Goal: Information Seeking & Learning: Check status

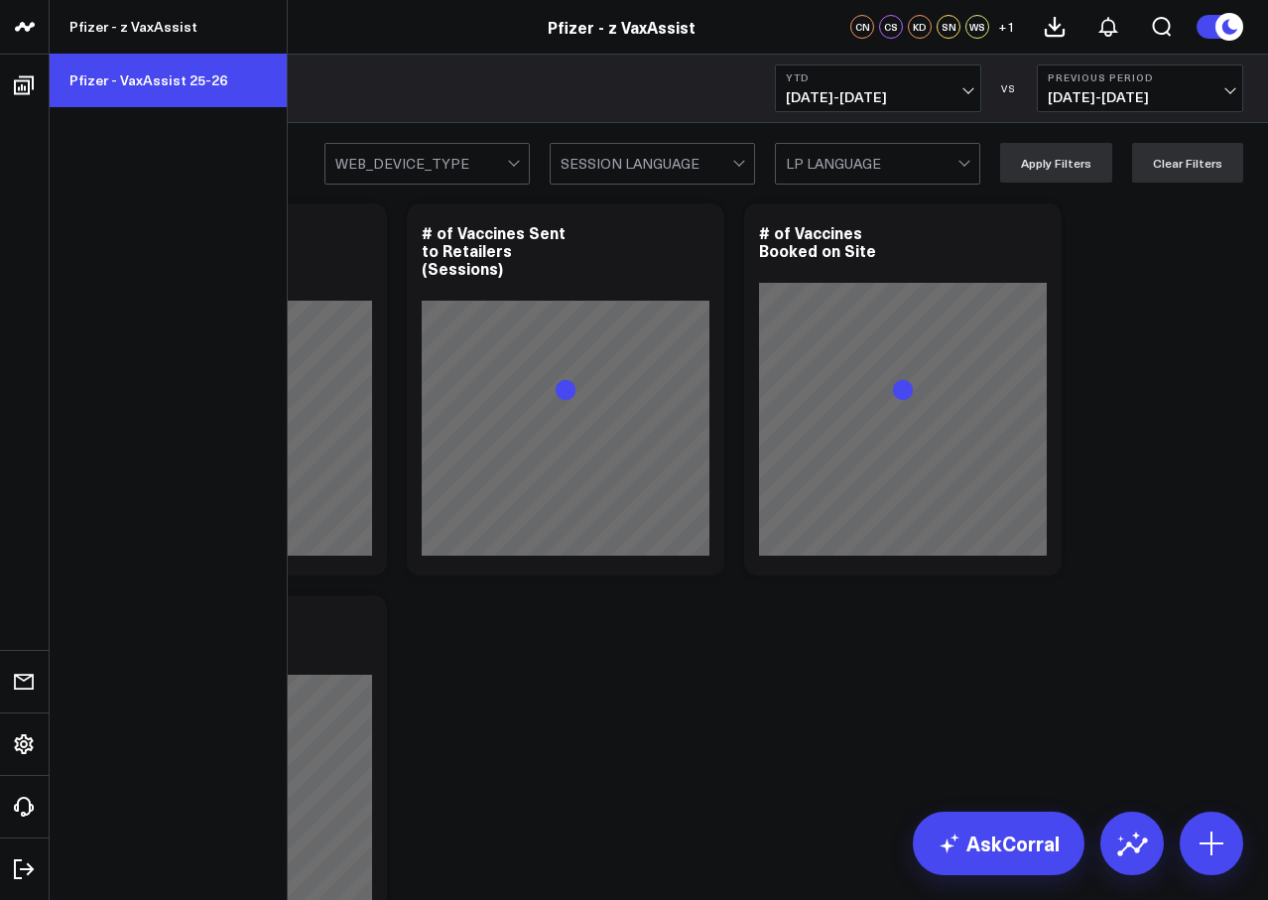
click at [159, 82] on link "Pfizer - VaxAssist 25-26" at bounding box center [168, 81] width 237 height 54
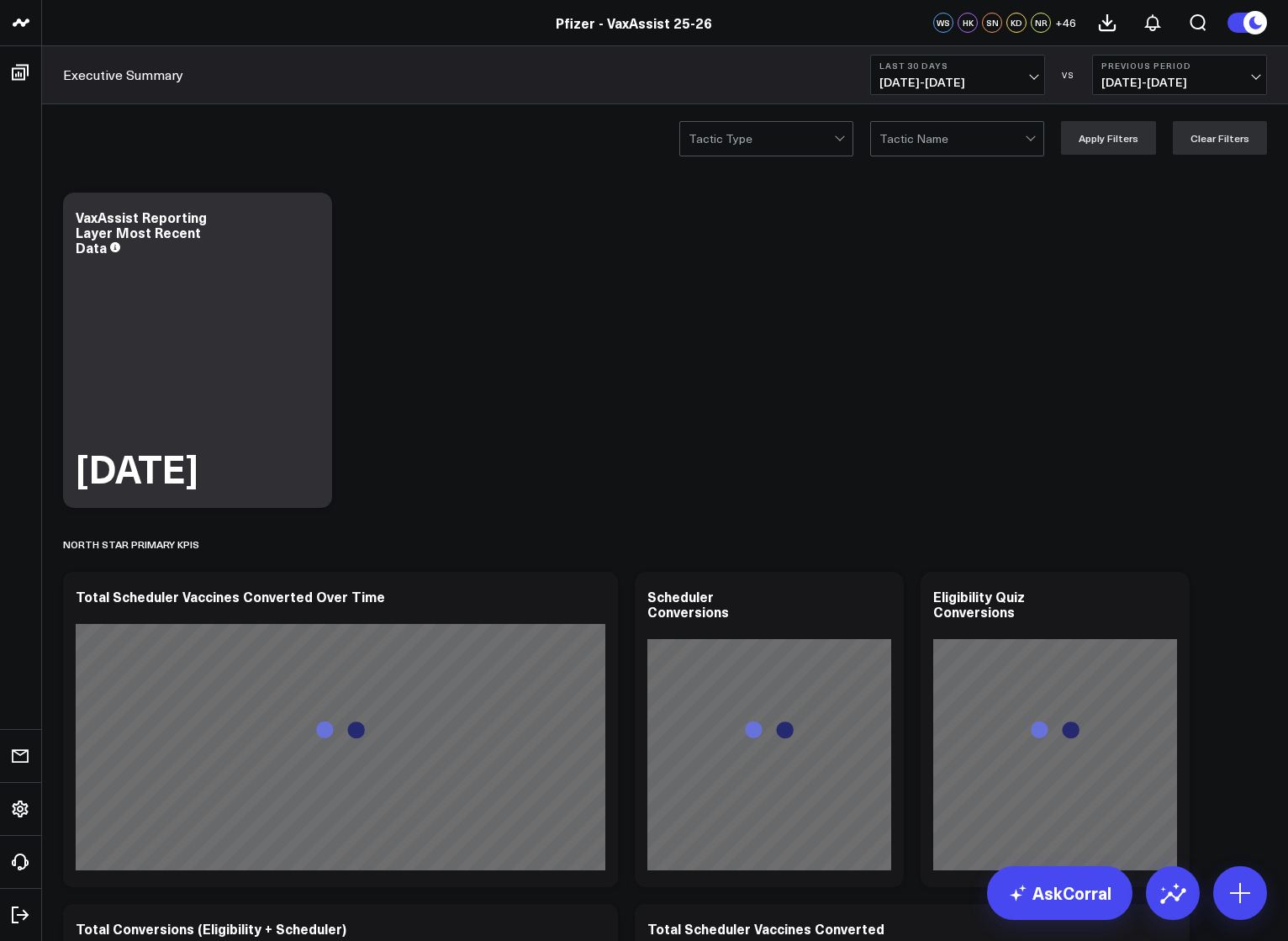
click at [972, 72] on button "Last 30 Days [DATE] - [DATE]" at bounding box center [958, 75] width 175 height 41
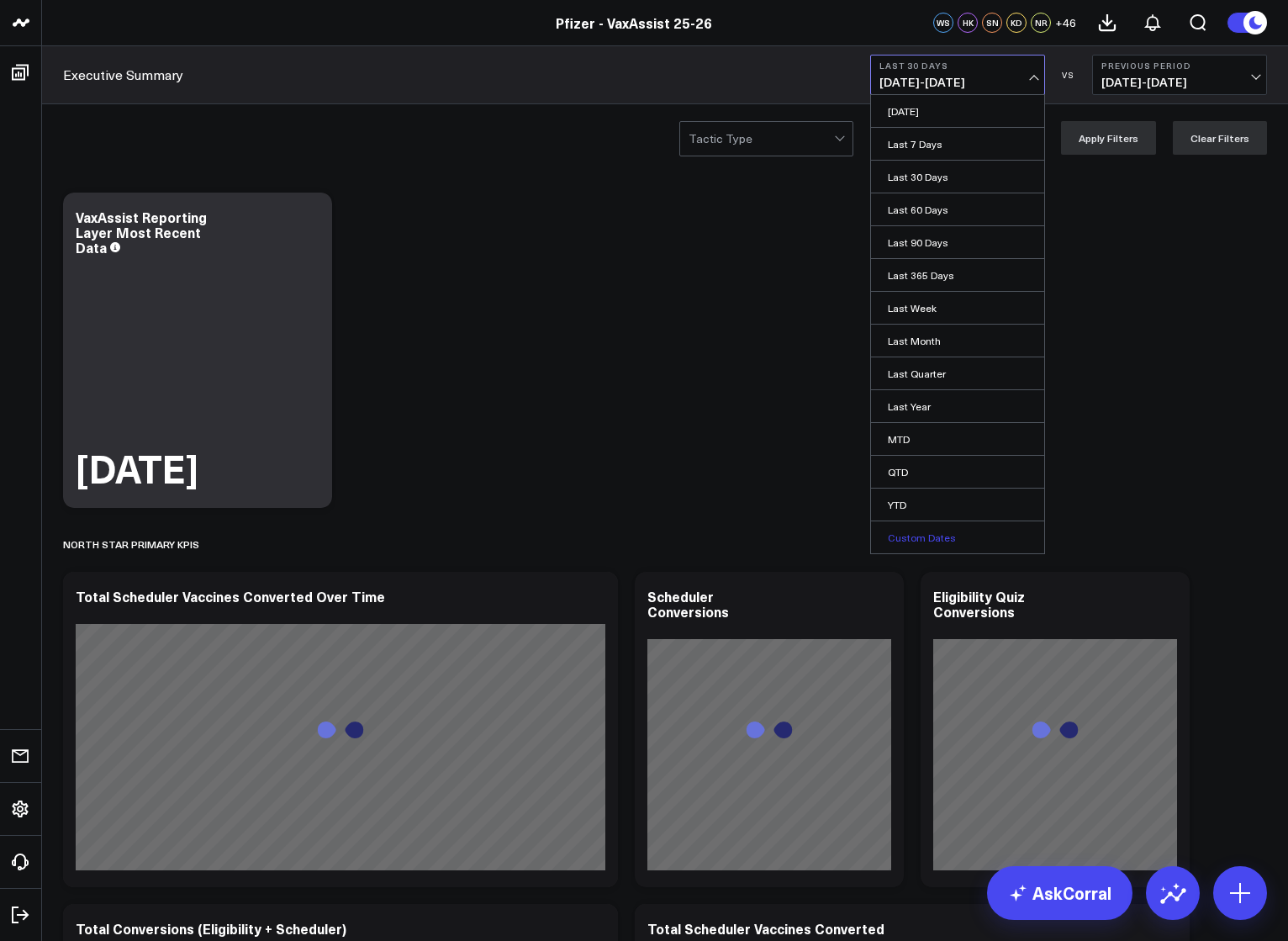
click at [916, 532] on link "Custom Dates" at bounding box center [958, 537] width 173 height 32
select select "9"
select select "2025"
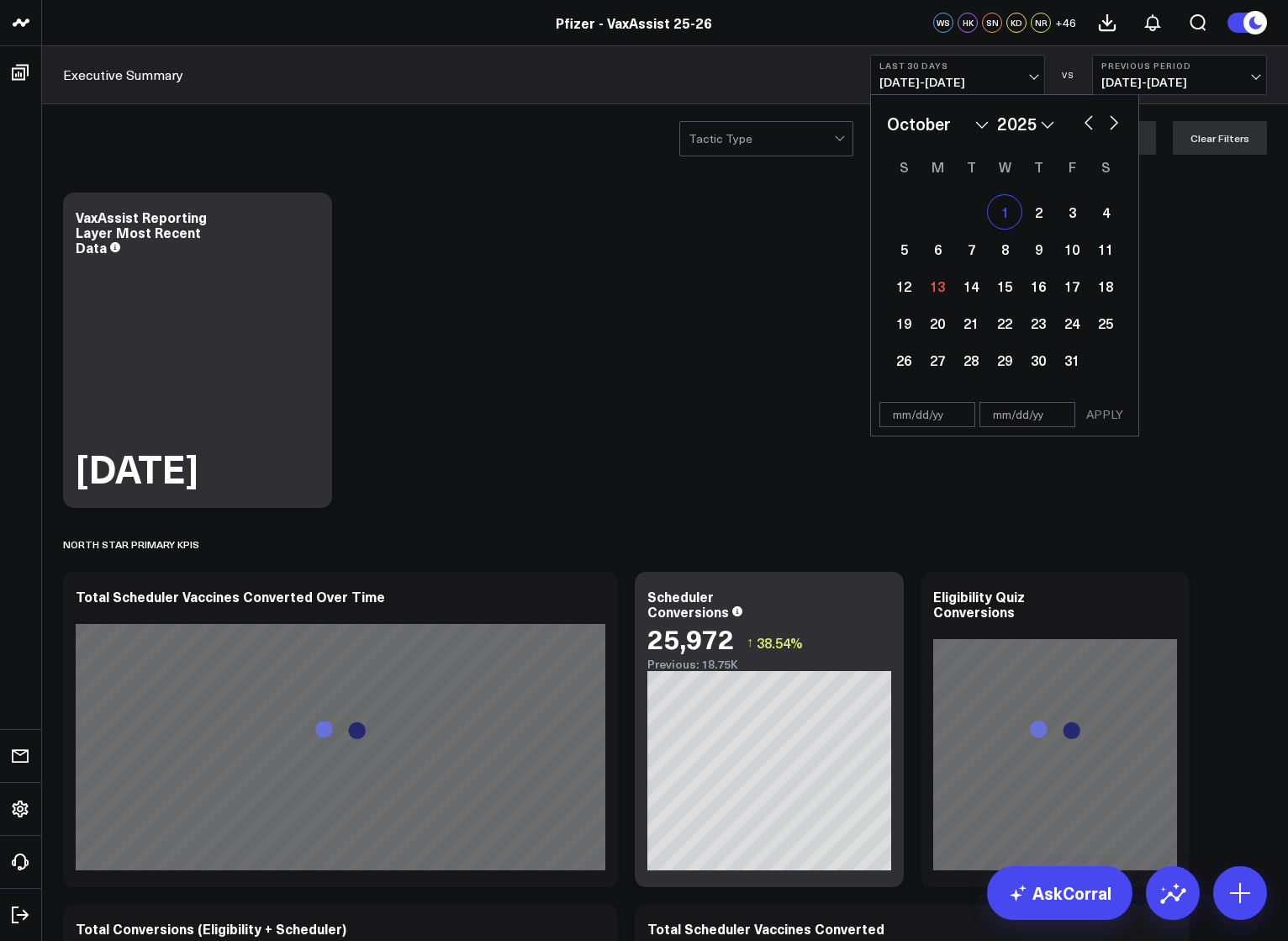
click at [1007, 205] on div "1" at bounding box center [1005, 212] width 34 height 34
type input "[DATE]"
select select "9"
select select "2025"
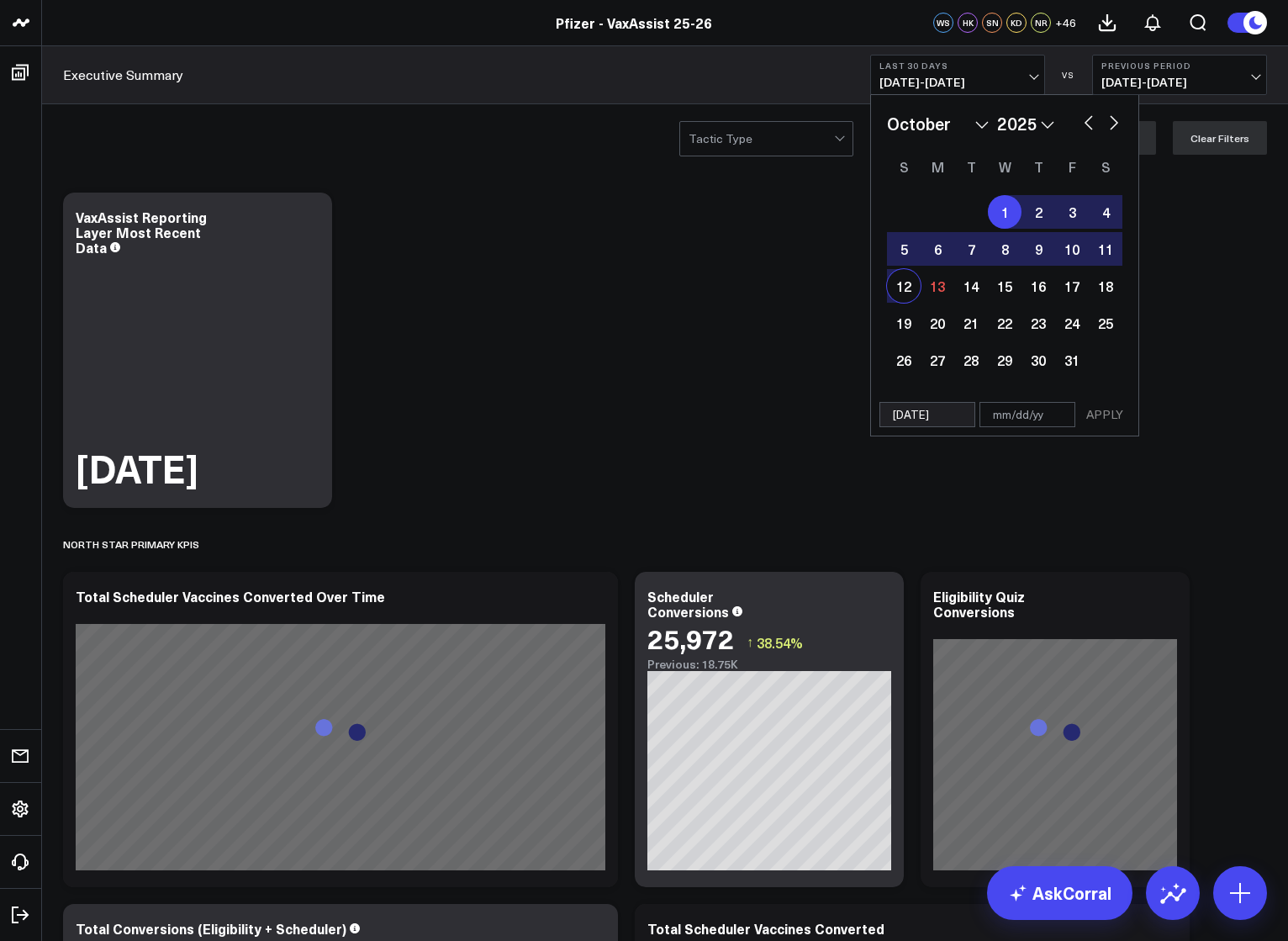
click at [914, 287] on div "12" at bounding box center [904, 287] width 34 height 34
type input "[DATE]"
select select "9"
select select "2025"
click at [1074, 415] on button "APPLY" at bounding box center [1105, 415] width 51 height 25
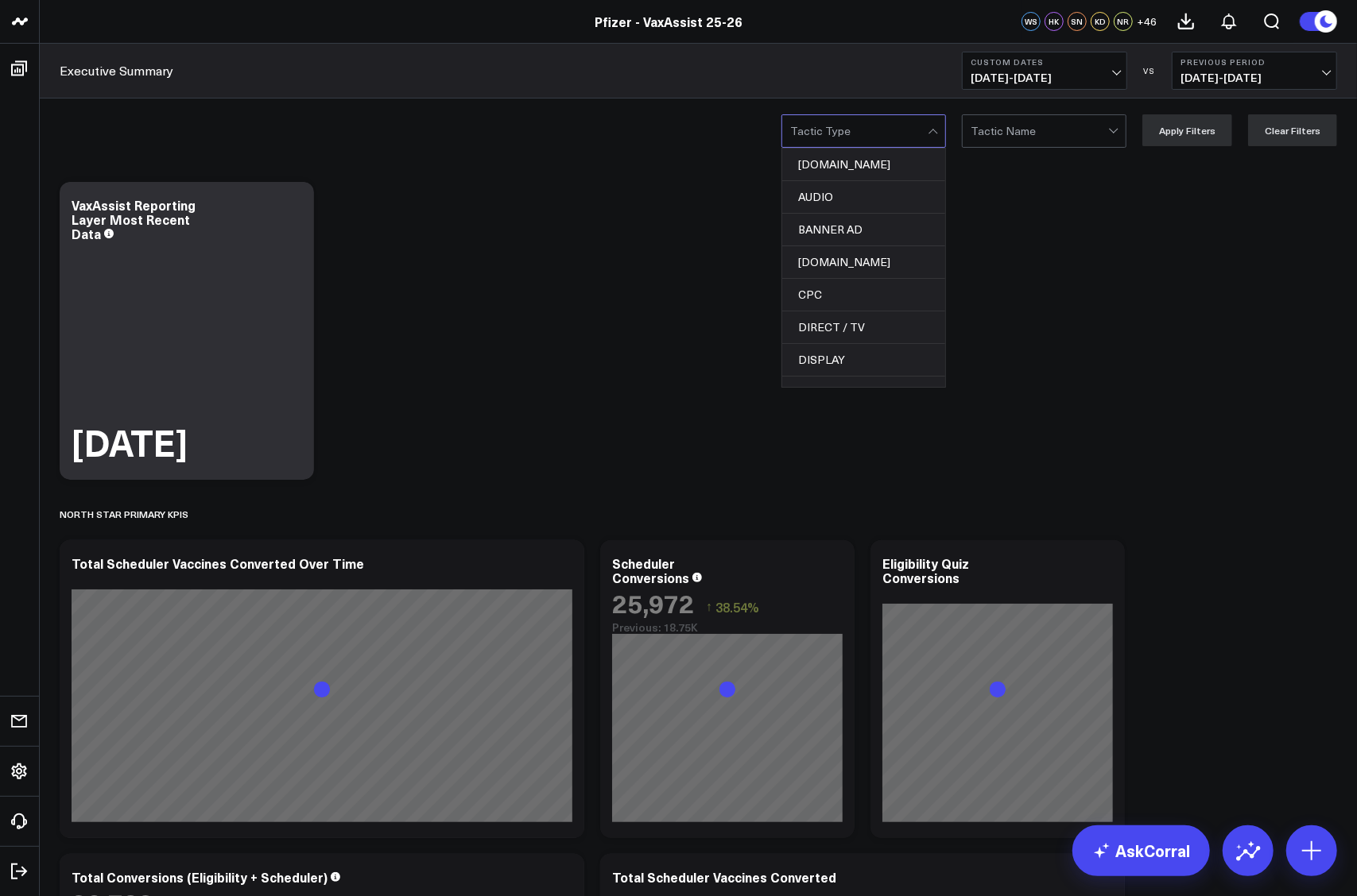
click at [903, 133] on div at bounding box center [859, 131] width 138 height 32
click at [883, 233] on div "EMAIL" at bounding box center [863, 234] width 163 height 33
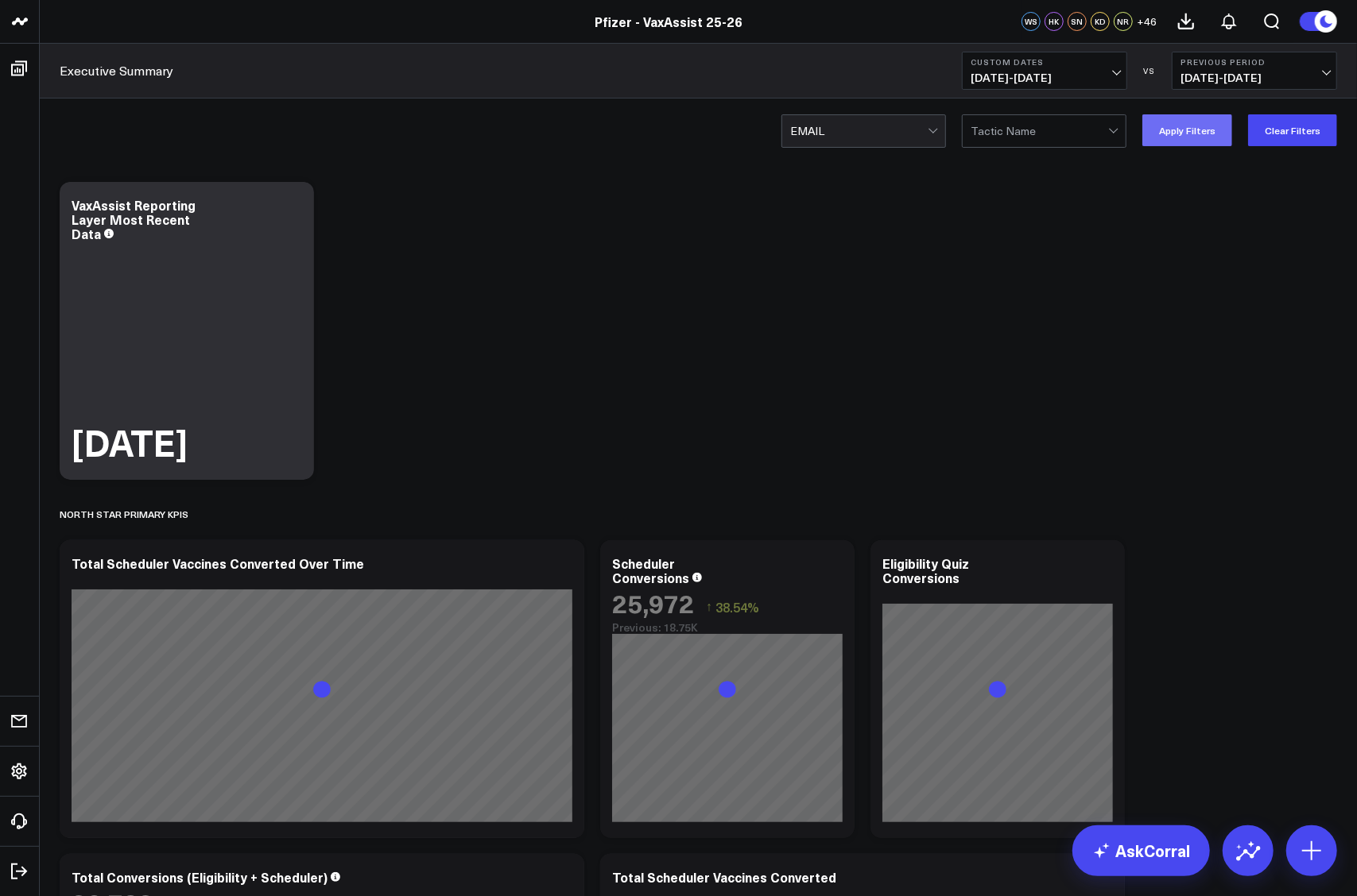
click at [1015, 135] on button "Apply Filters" at bounding box center [1187, 131] width 90 height 32
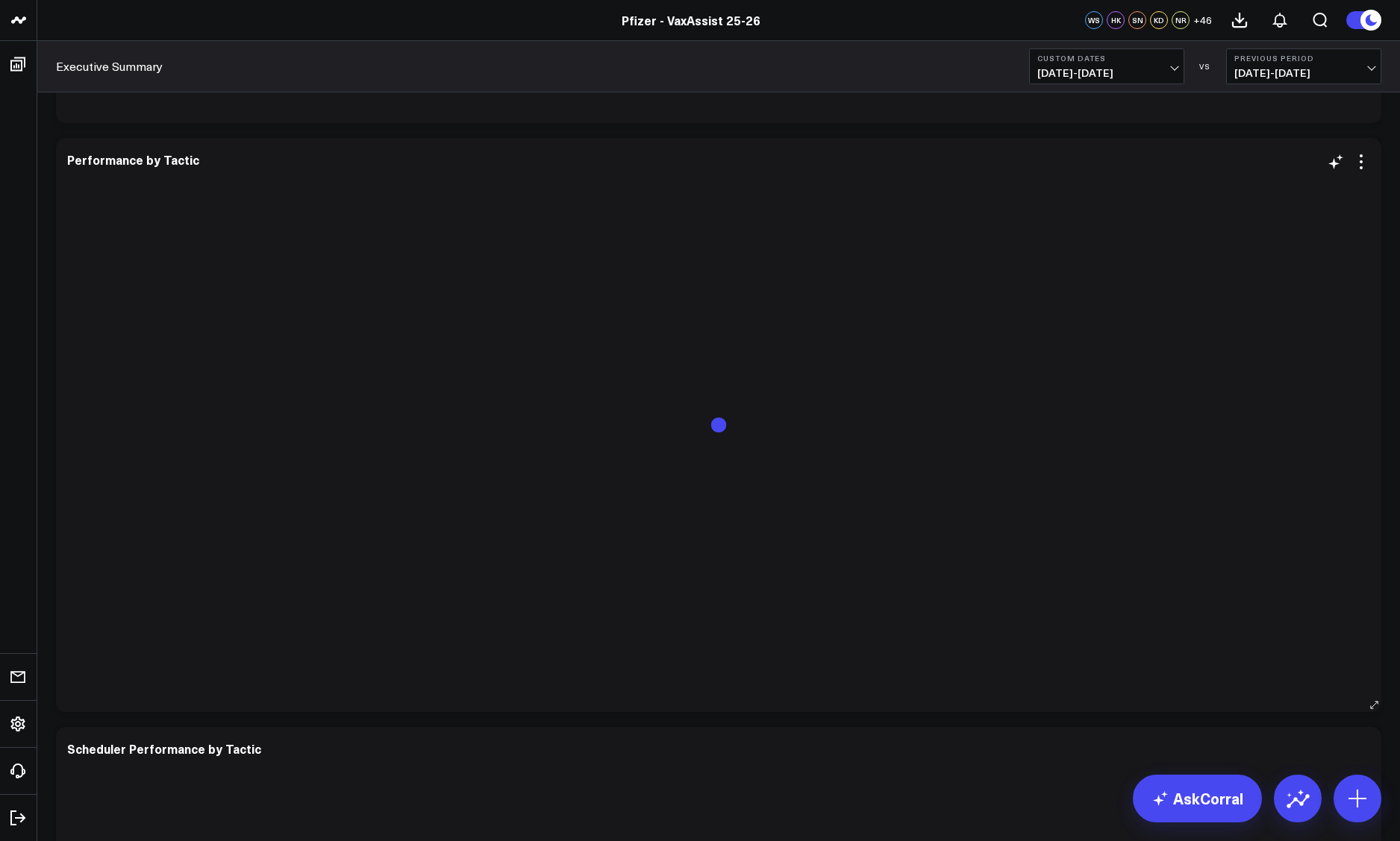
scroll to position [3729, 0]
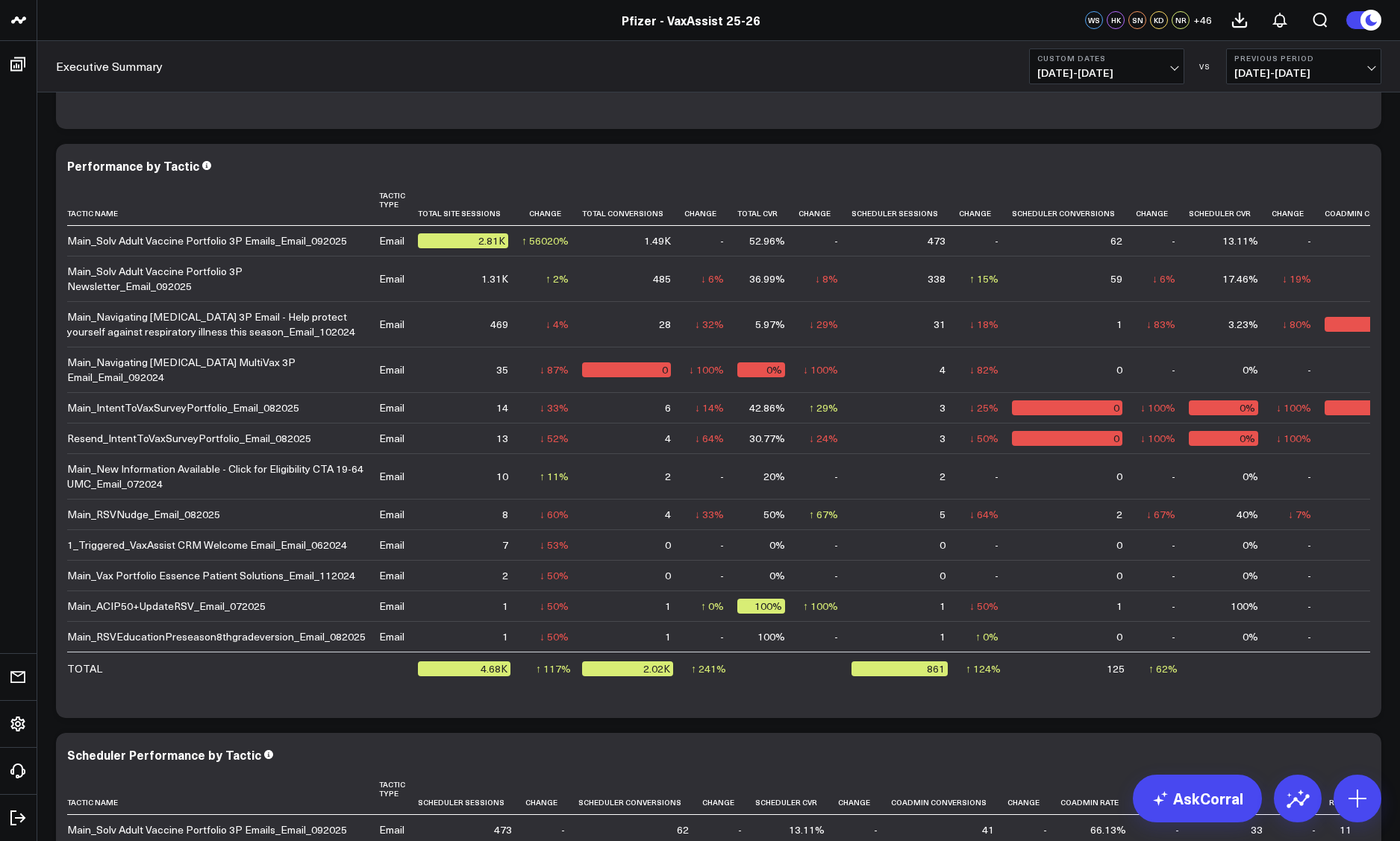
click at [259, 23] on div "Pfizer - VaxAssist 25-26" at bounding box center [690, 20] width 1381 height 17
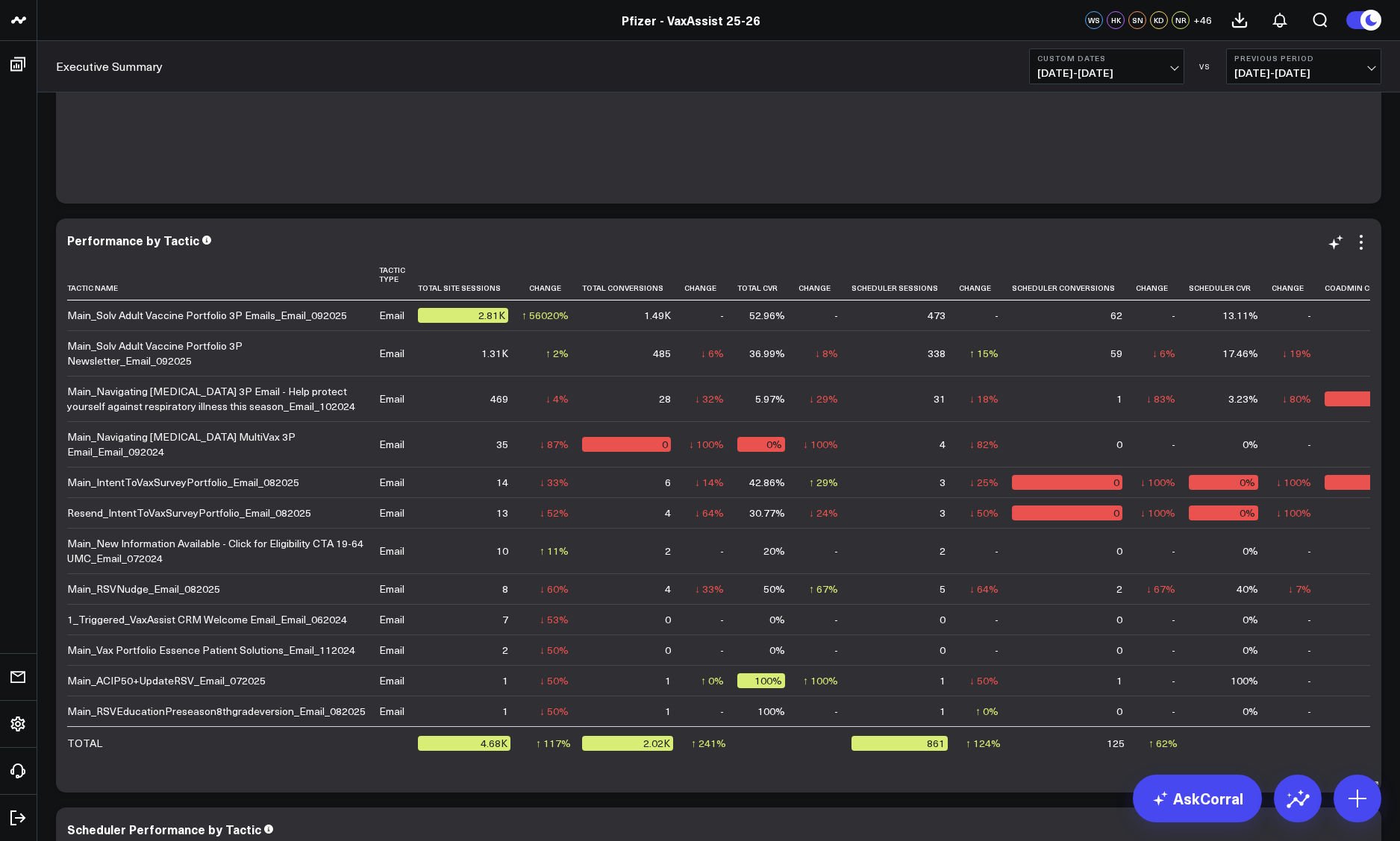
scroll to position [3580, 0]
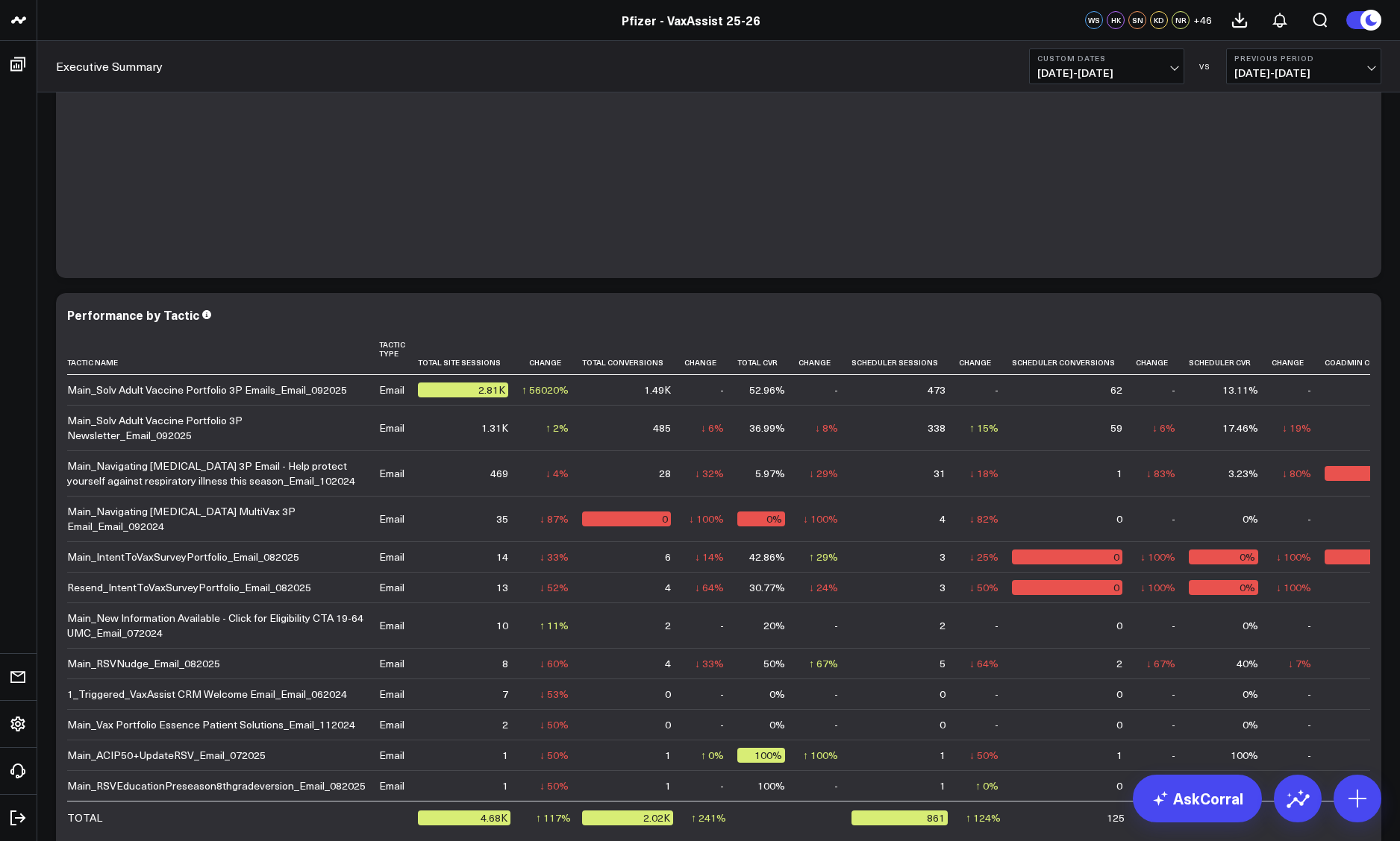
click at [953, 69] on span "[DATE] - [DATE]" at bounding box center [1106, 73] width 139 height 12
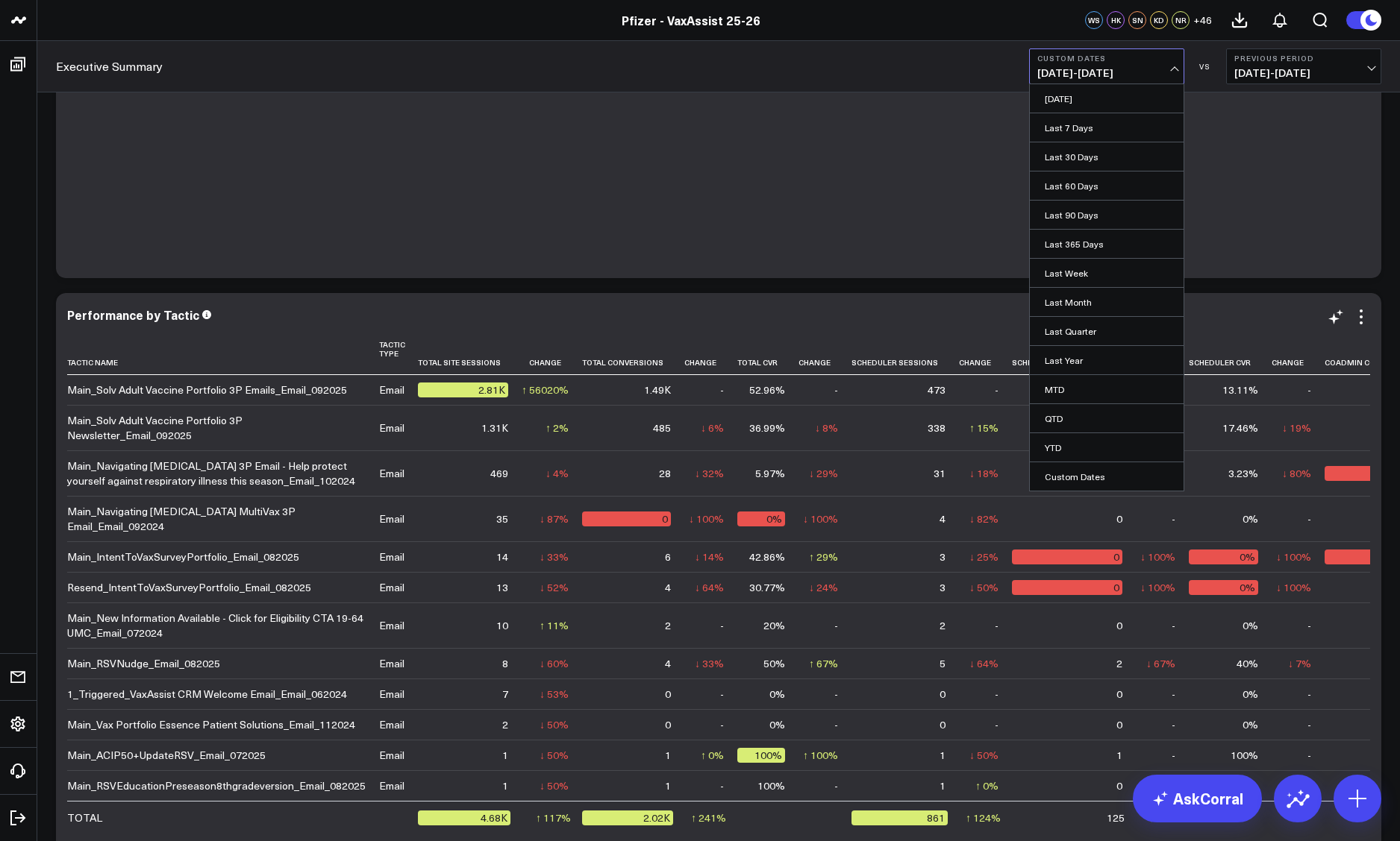
click at [953, 474] on link "Custom Dates" at bounding box center [1106, 476] width 153 height 29
select select "9"
select select "2025"
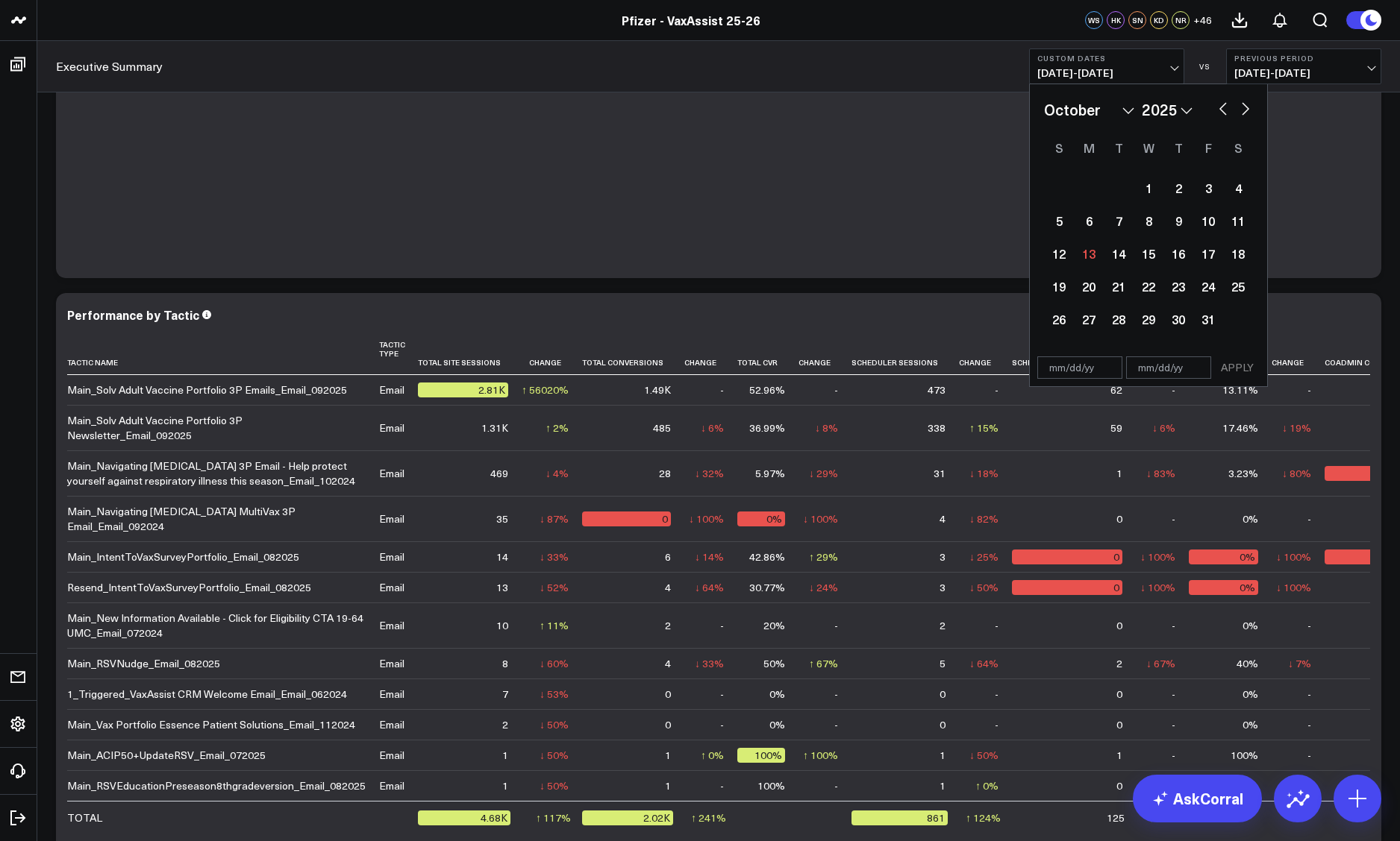
click at [953, 113] on button "button" at bounding box center [1223, 107] width 15 height 18
select select "8"
select select "2025"
click at [953, 320] on div "29" at bounding box center [1089, 319] width 30 height 30
type input "[DATE]"
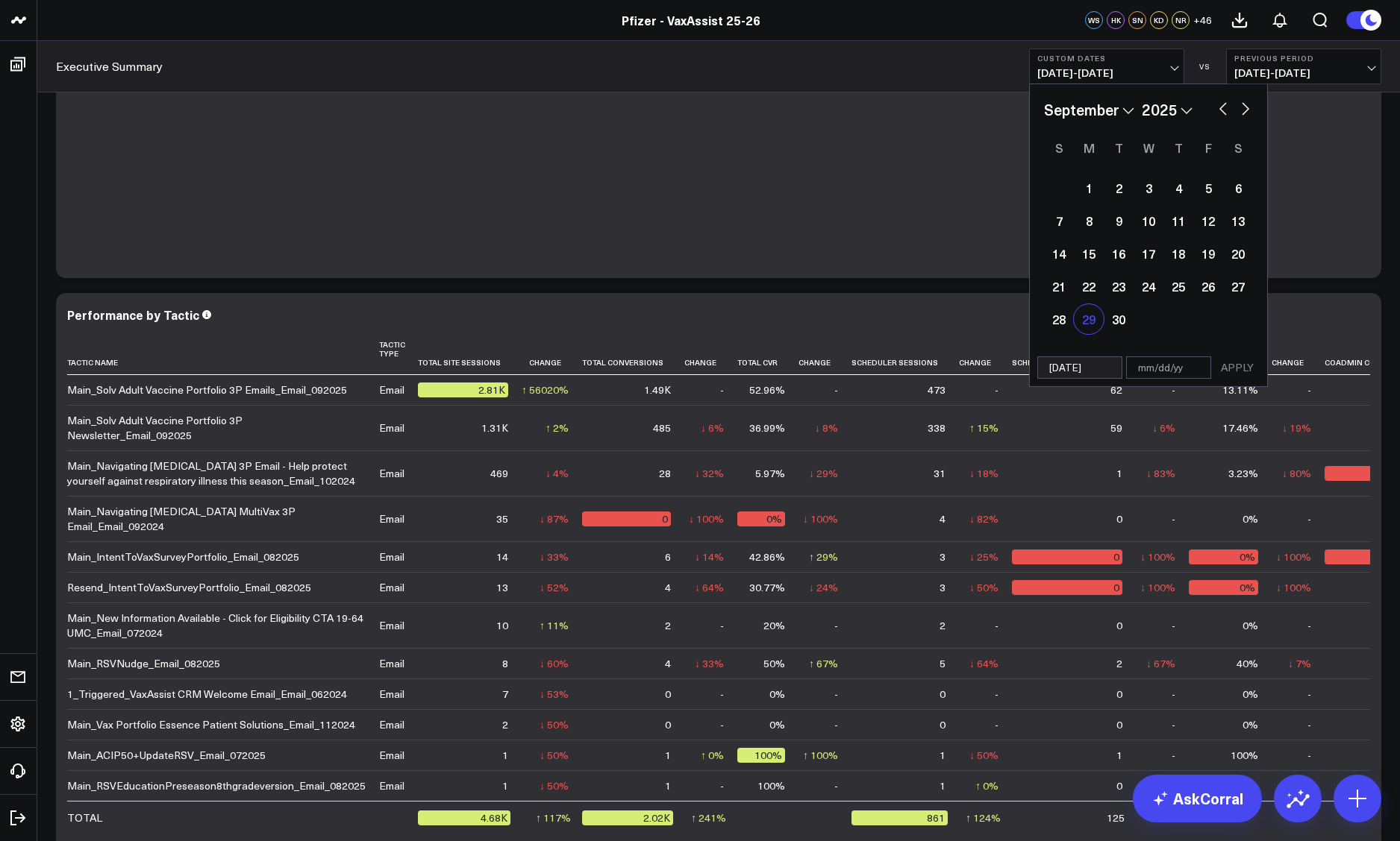
select select "8"
select select "2025"
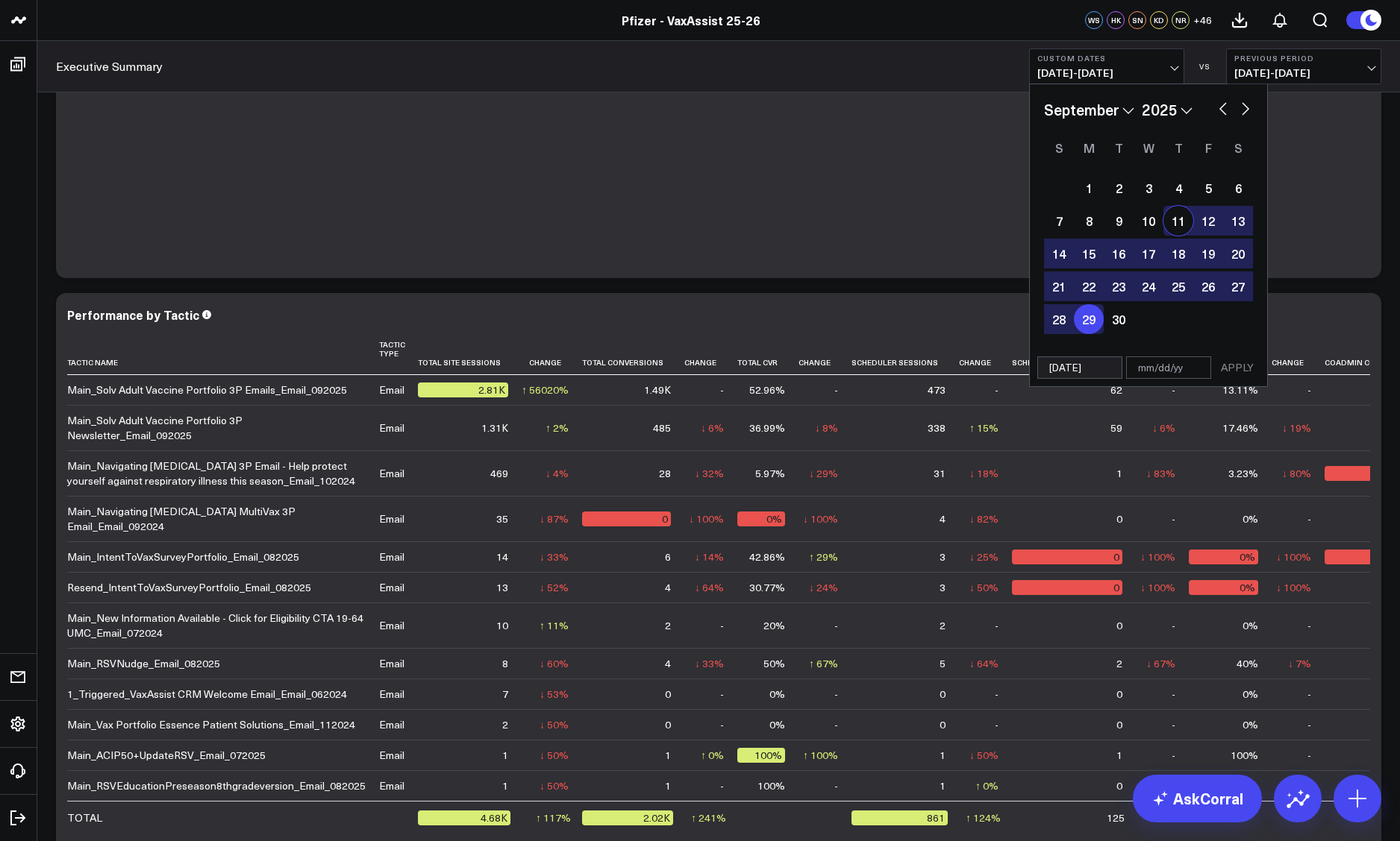
click at [953, 105] on button "button" at bounding box center [1245, 107] width 15 height 18
select select "9"
select select "2025"
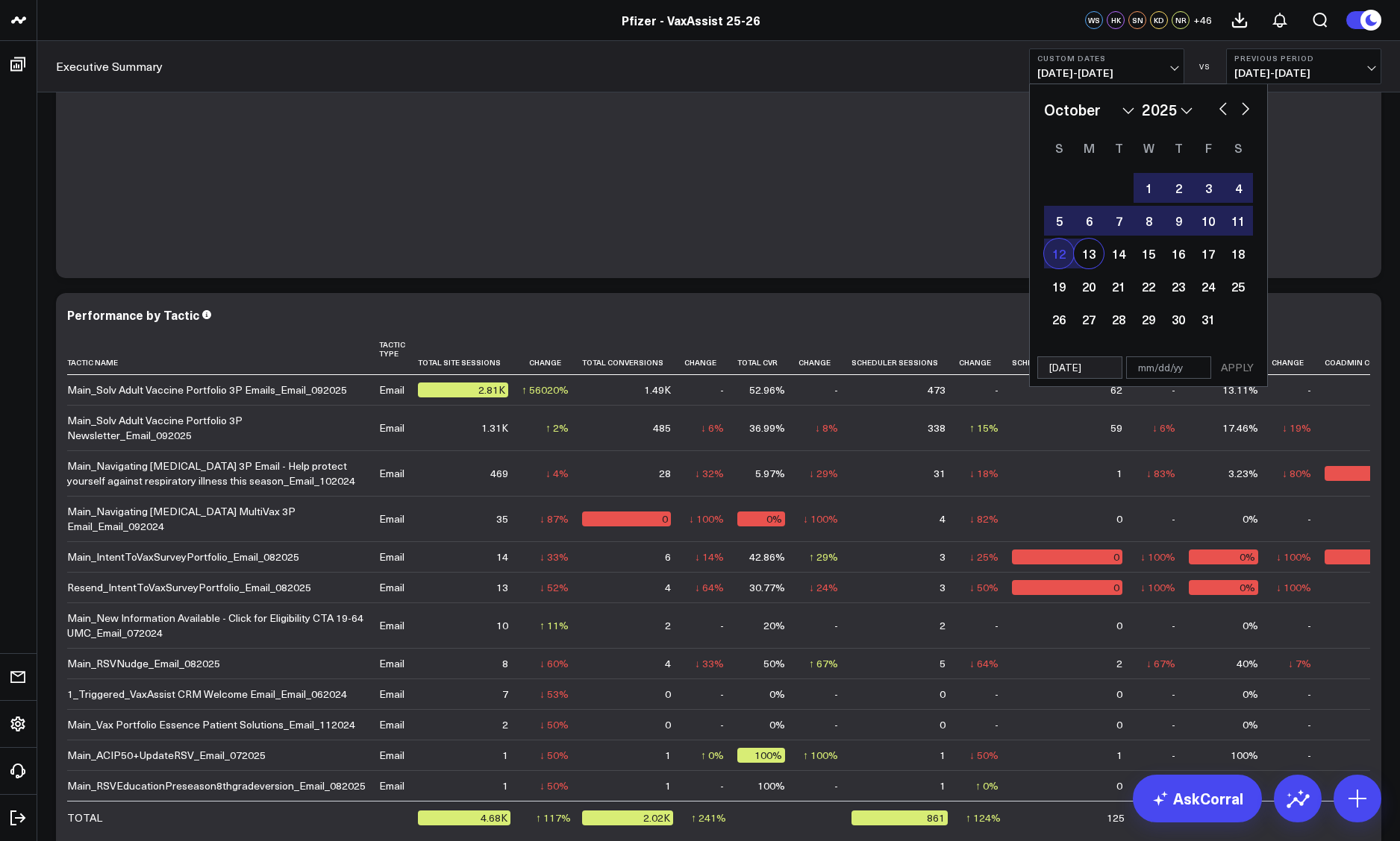
click at [953, 253] on div "12" at bounding box center [1059, 254] width 30 height 30
select select "9"
select select "2025"
type input "[DATE]"
click at [953, 363] on button "APPLY" at bounding box center [1238, 368] width 45 height 23
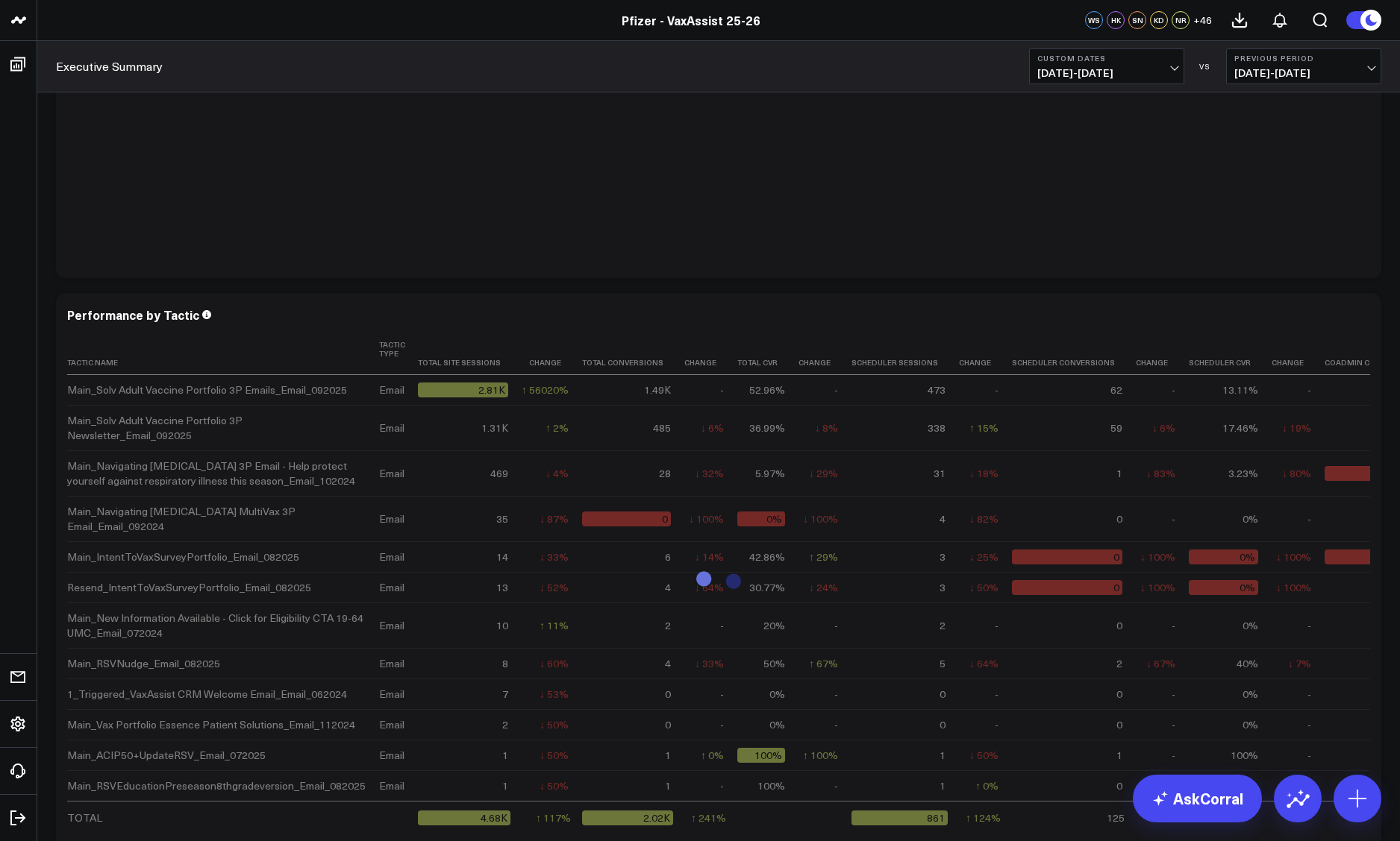
click at [953, 74] on span "[DATE] - [DATE]" at bounding box center [1303, 73] width 139 height 12
click at [953, 189] on link "No Comparison" at bounding box center [1303, 186] width 153 height 29
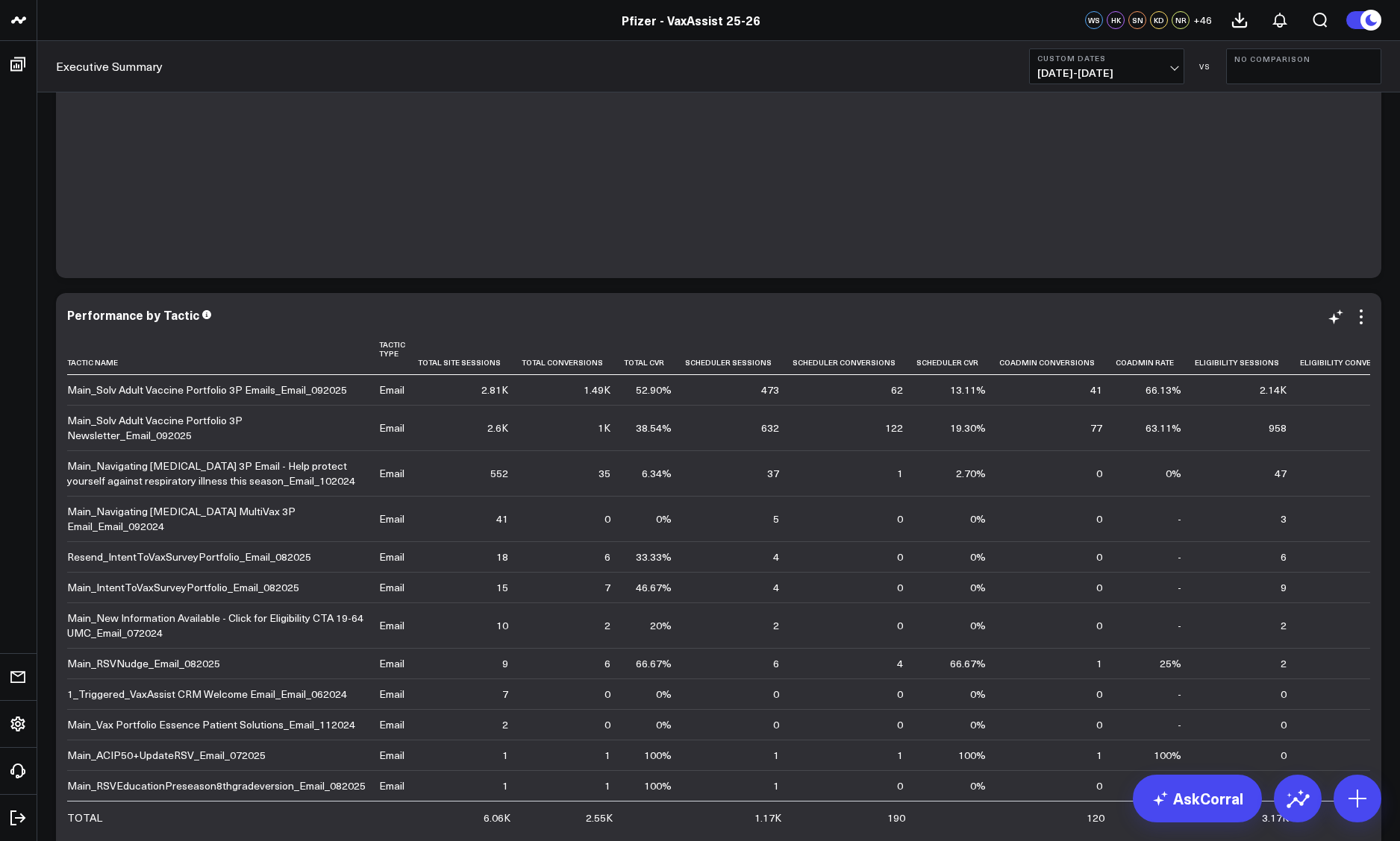
scroll to position [3655, 0]
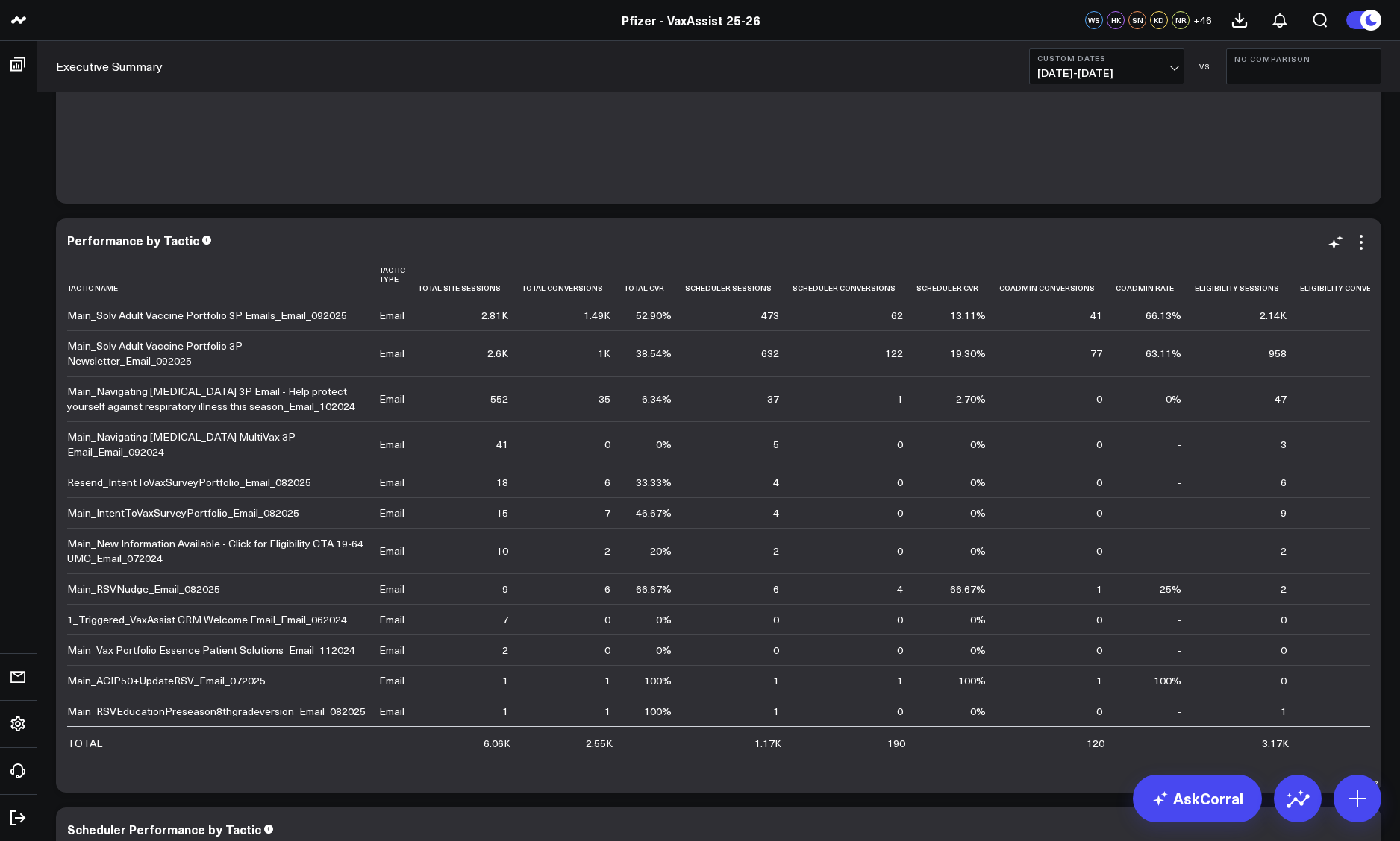
drag, startPoint x: 52, startPoint y: 308, endPoint x: 172, endPoint y: 334, distance: 122.8
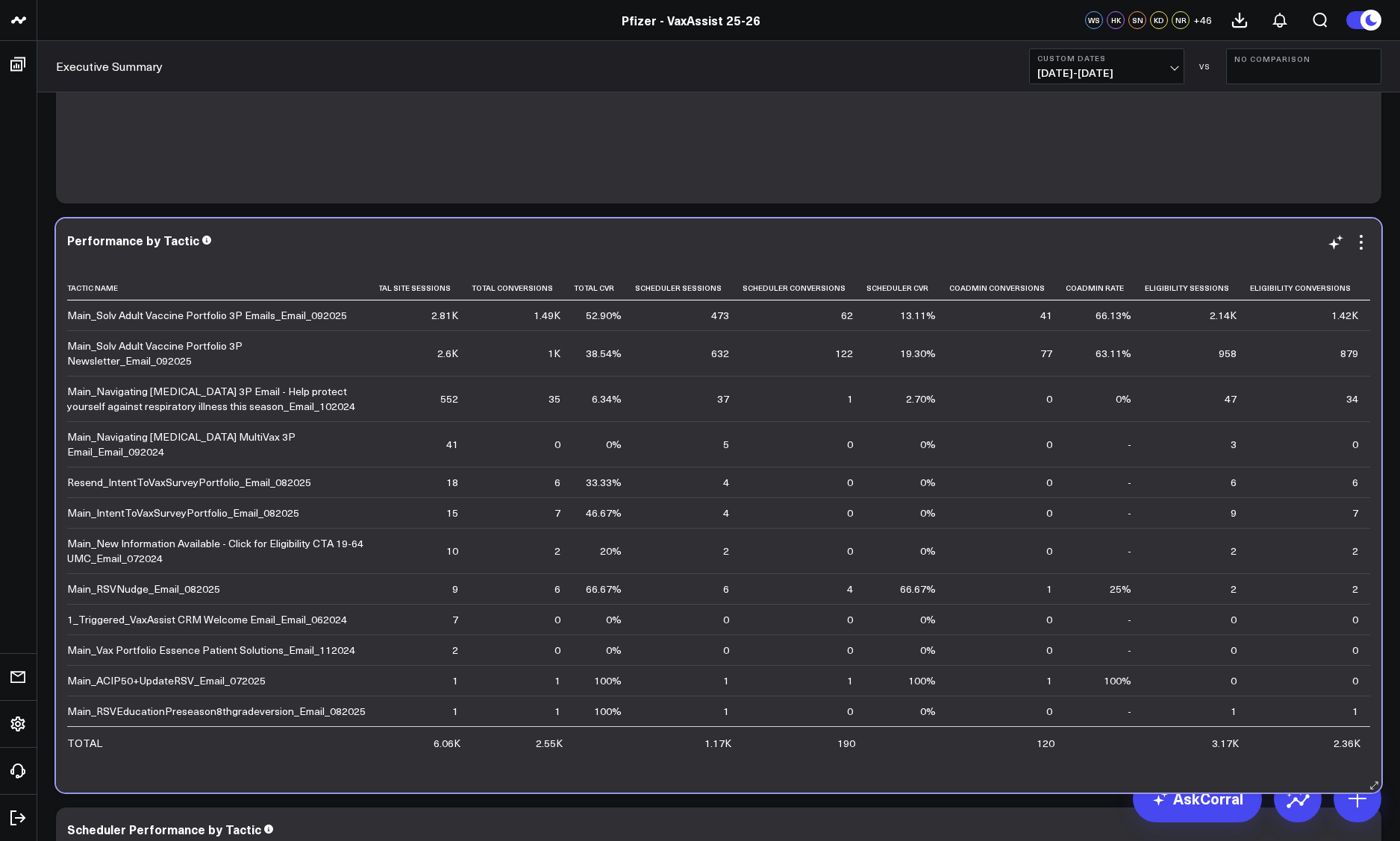
scroll to position [0, 50]
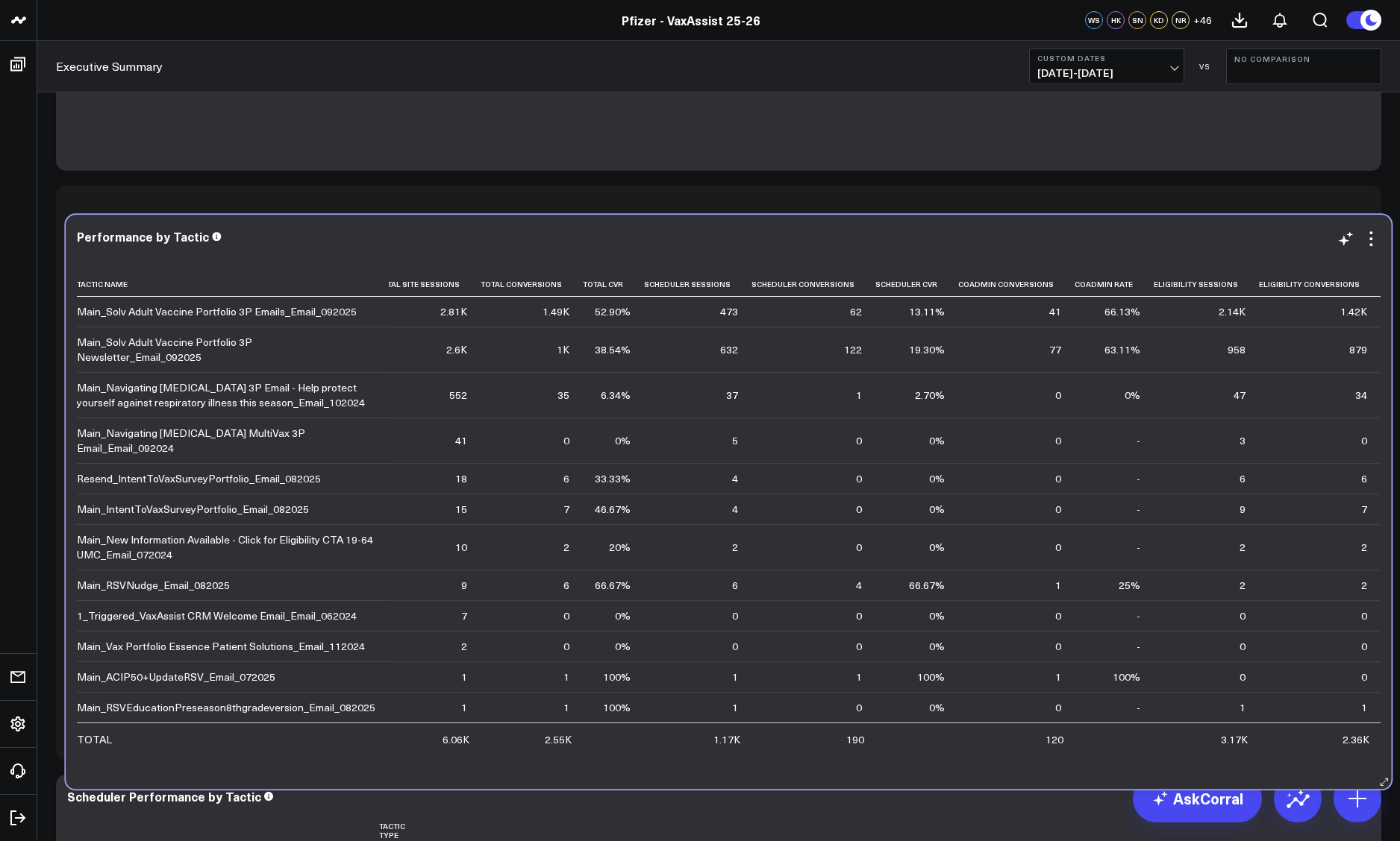
click at [953, 676] on div "Performance by Tactic Tactic Name Tactic Type Total Site Sessions Total Convers…" at bounding box center [728, 502] width 1325 height 574
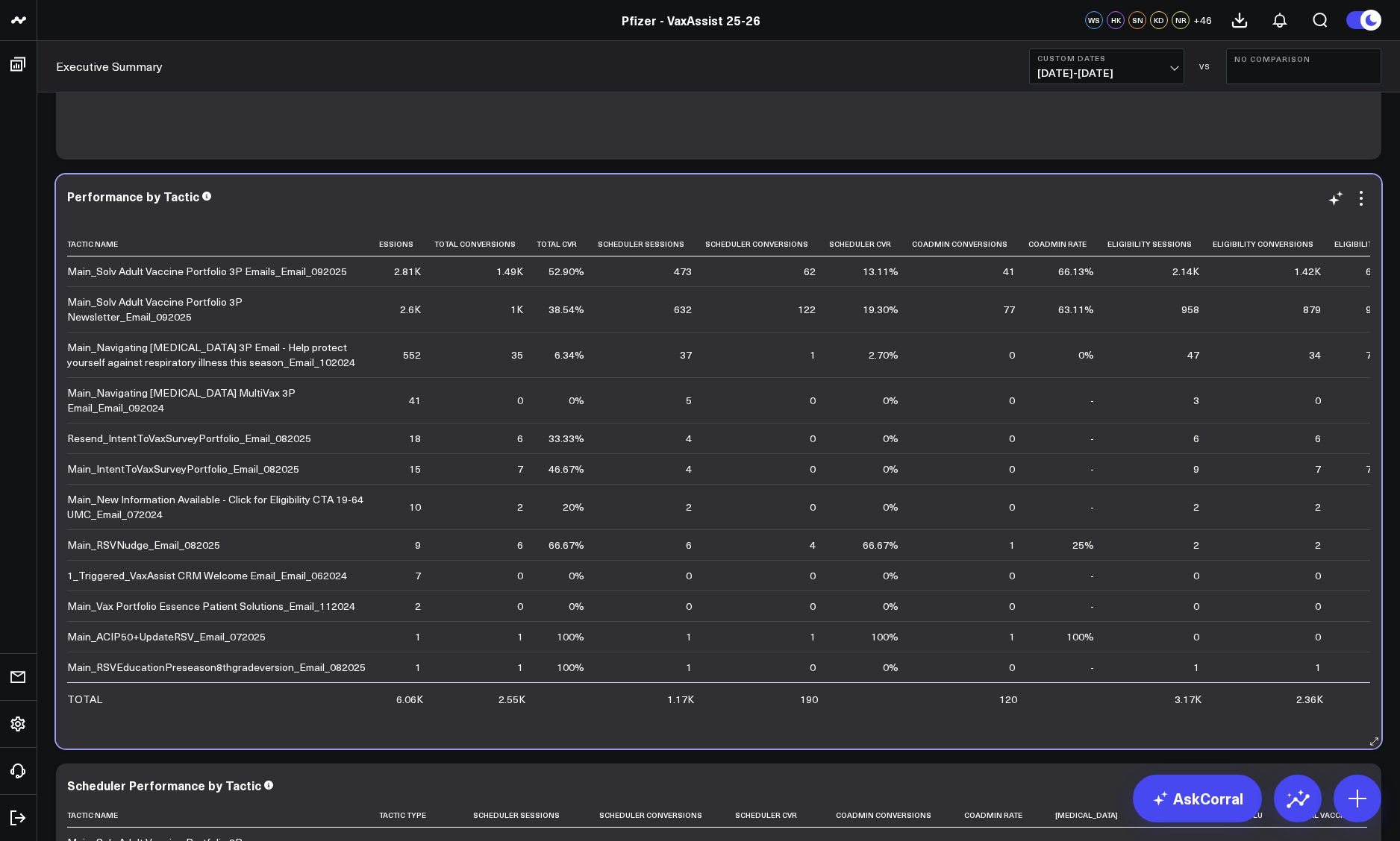
scroll to position [0, 90]
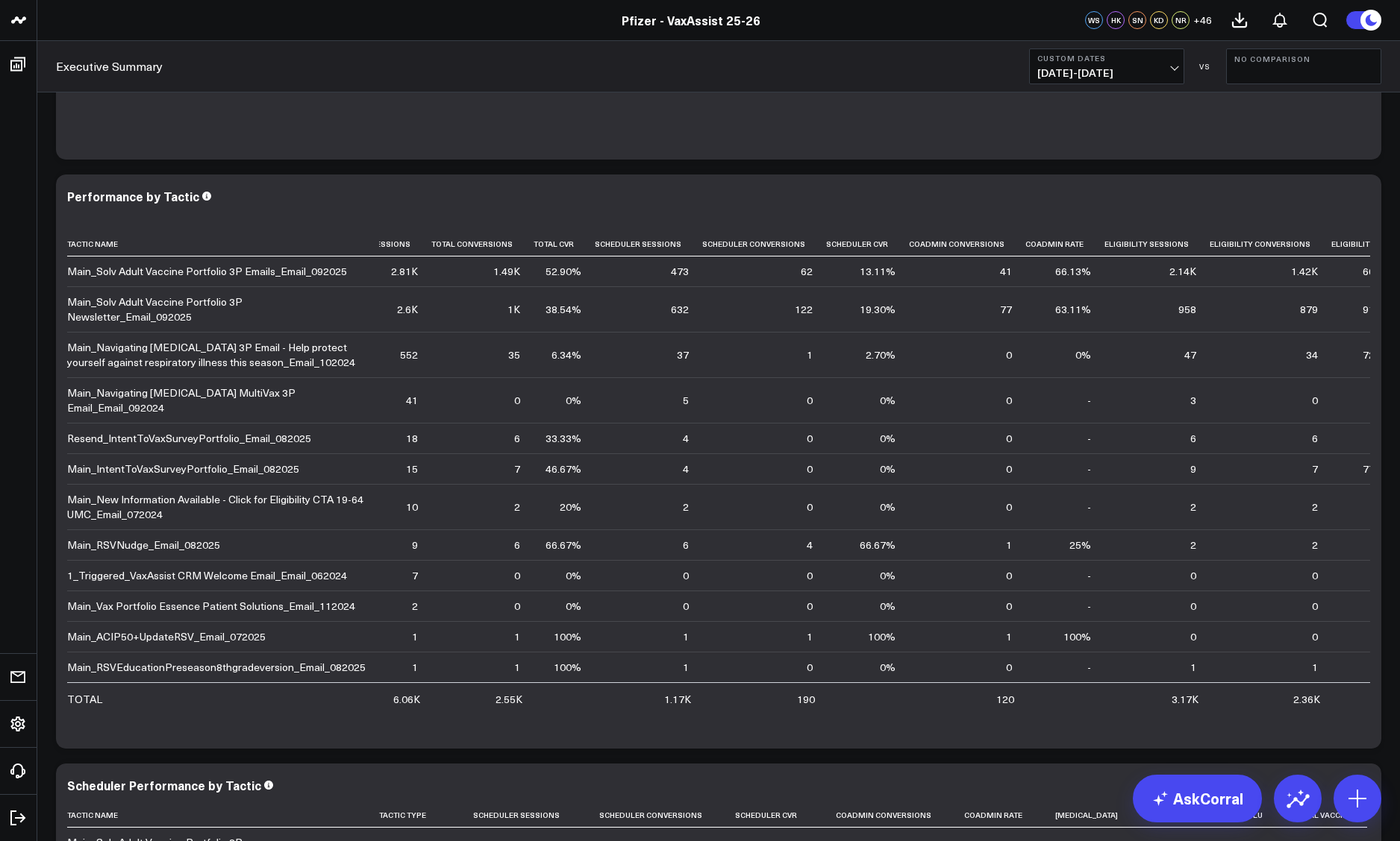
click at [403, 48] on div "Executive Summary Custom Dates [DATE] - [DATE] VS No Comparison" at bounding box center [719, 67] width 1362 height 51
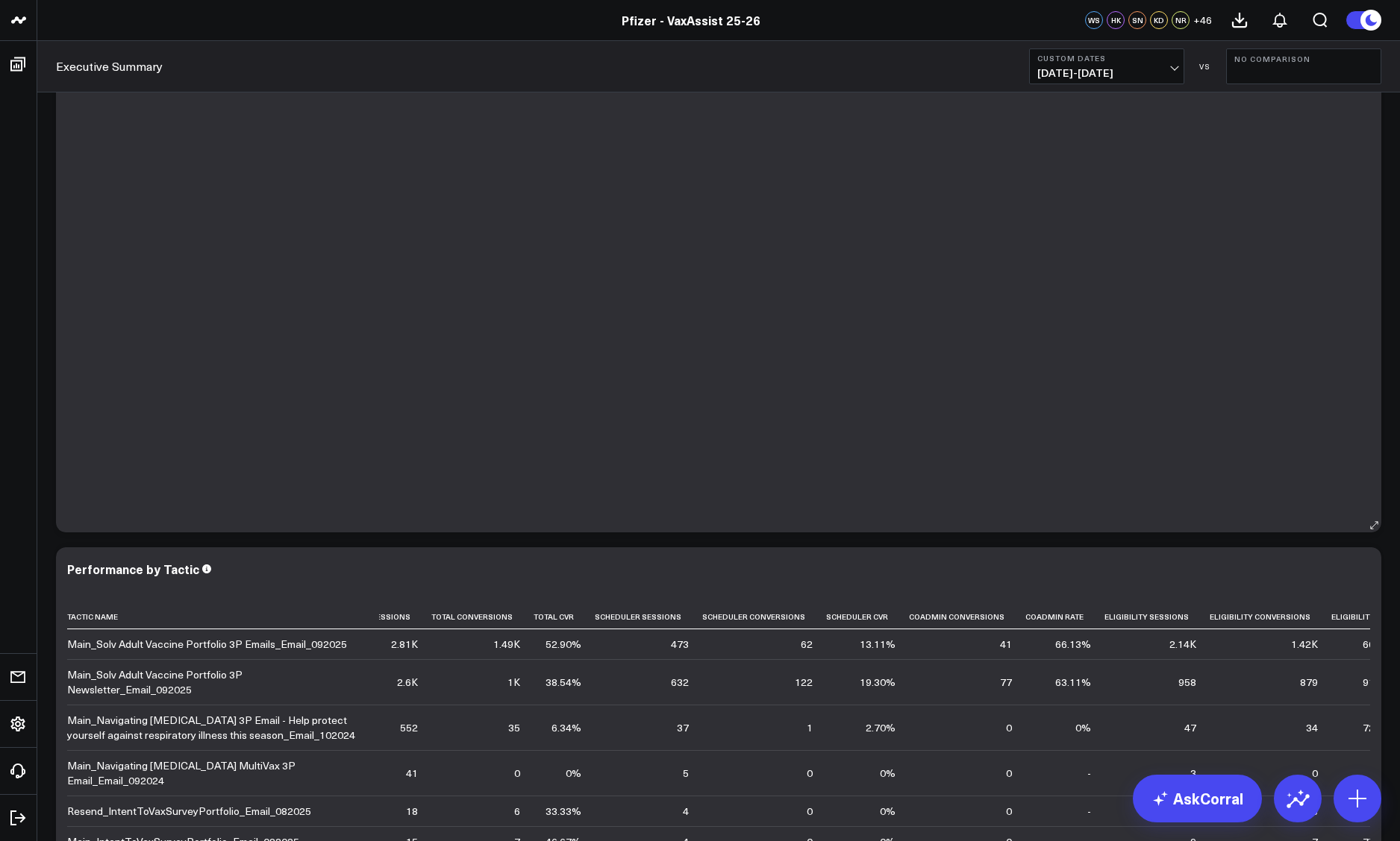
scroll to position [3550, 0]
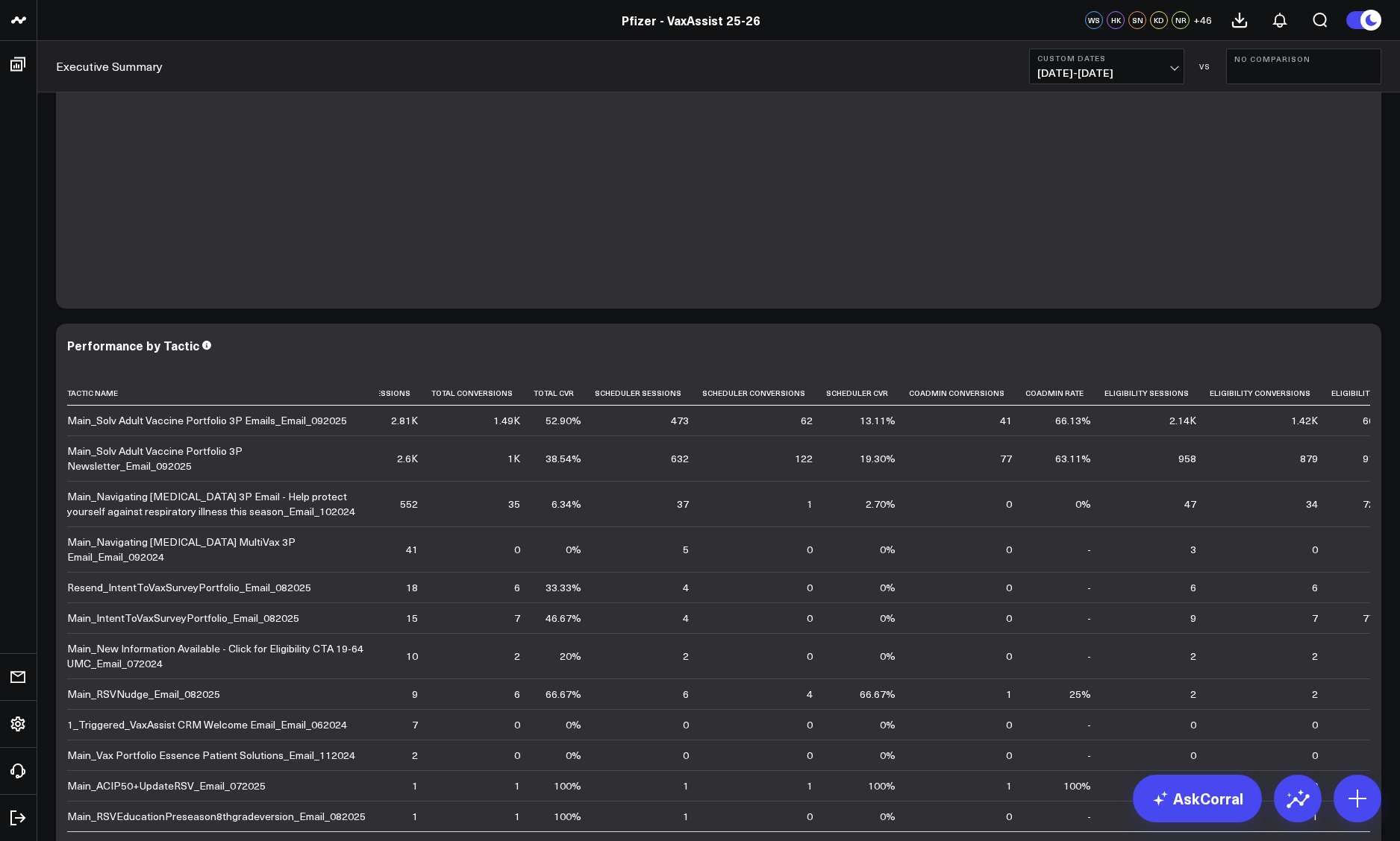
click at [520, 85] on div "Executive Summary Custom Dates [DATE] - [DATE] VS No Comparison" at bounding box center [719, 67] width 1362 height 51
click at [871, 38] on header "Pfizer - z VaxAssist Pfizer - VaxAssist 25-26 Pfizer - VaxAssist 25-26 WS HK SN…" at bounding box center [700, 20] width 1400 height 41
click at [953, 247] on div "Tactic Type Total Site Sessions Percent Of Sessions Total Conversions Total Cvr…" at bounding box center [718, 34] width 1303 height 520
click at [953, 217] on div "Tactic Type Total Site Sessions Percent Of Sessions Total Conversions Total Cvr…" at bounding box center [718, 34] width 1303 height 520
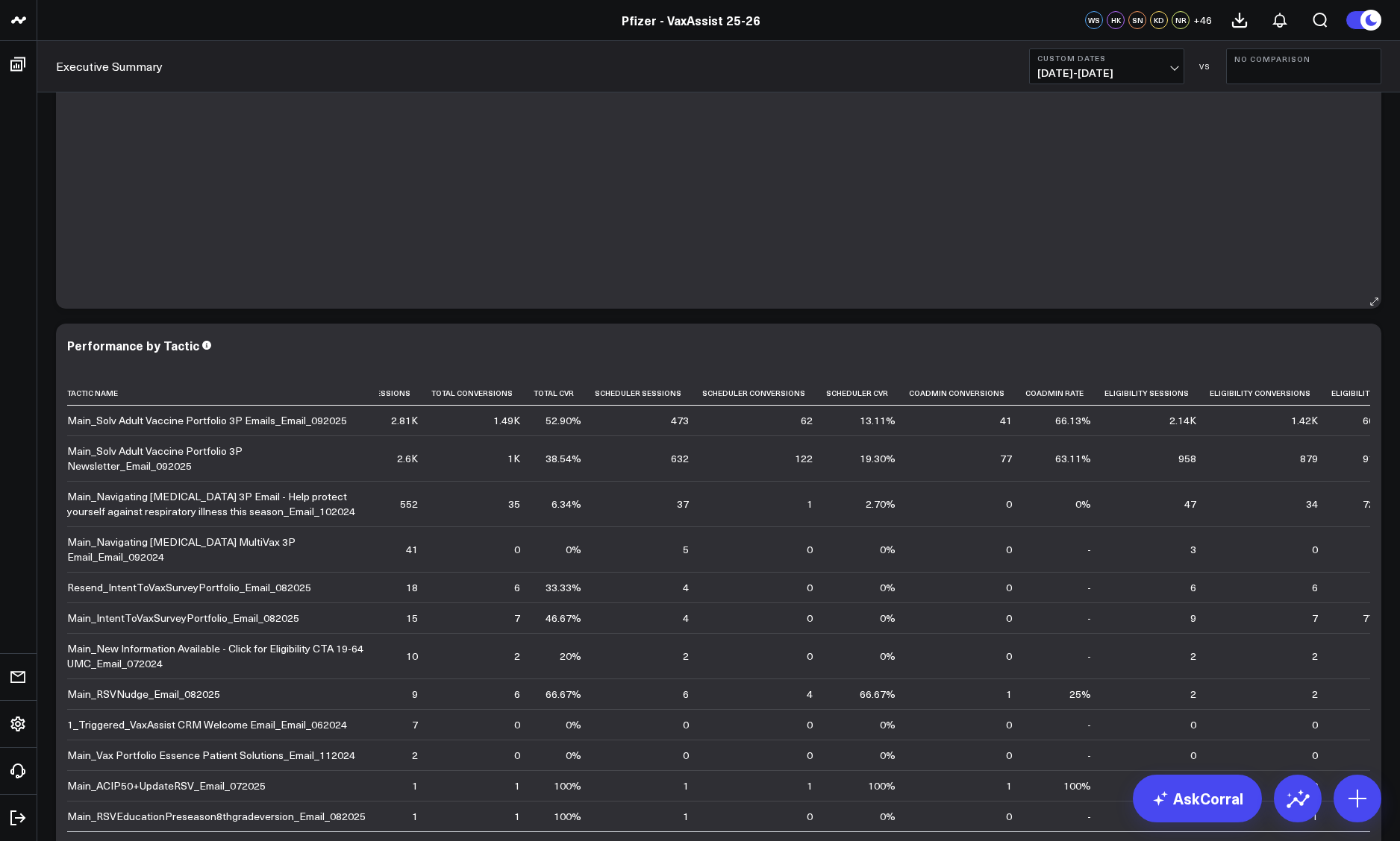
click at [953, 216] on div "Tactic Type Total Site Sessions Percent Of Sessions Total Conversions Total Cvr…" at bounding box center [718, 34] width 1303 height 520
click at [953, 261] on div "Tactic Type Total Site Sessions Percent Of Sessions Total Conversions Total Cvr…" at bounding box center [718, 34] width 1303 height 520
drag, startPoint x: 962, startPoint y: 32, endPoint x: 944, endPoint y: 77, distance: 48.5
click at [953, 32] on header "Pfizer - z VaxAssist Pfizer - VaxAssist 25-26 Pfizer - VaxAssist 25-26 WS HK SN…" at bounding box center [700, 20] width 1400 height 41
click at [953, 228] on div "Tactic Type Total Site Sessions Percent Of Sessions Total Conversions Total Cvr…" at bounding box center [718, 34] width 1303 height 520
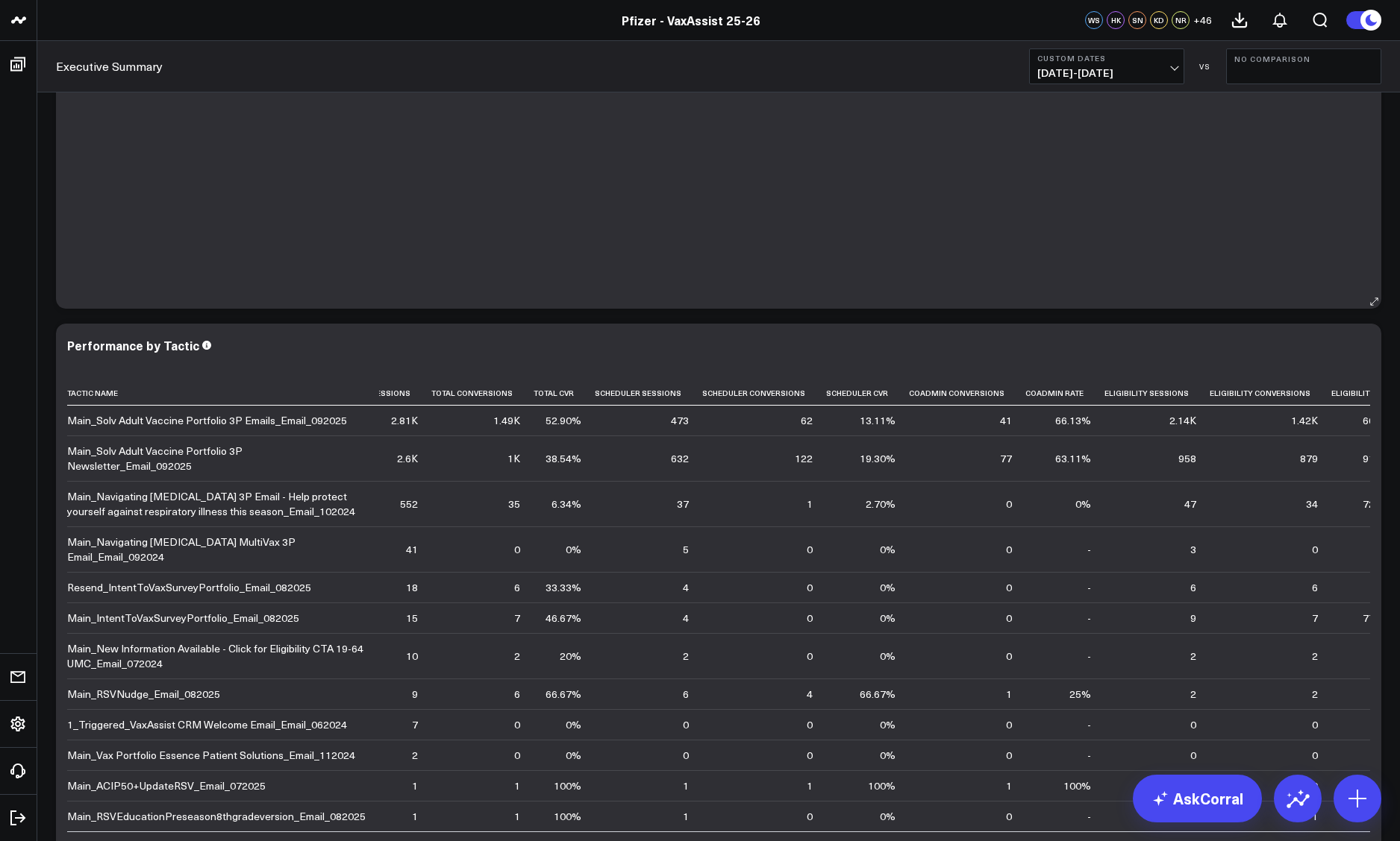
click at [953, 257] on div "Tactic Type Total Site Sessions Percent Of Sessions Total Conversions Total Cvr…" at bounding box center [718, 34] width 1303 height 520
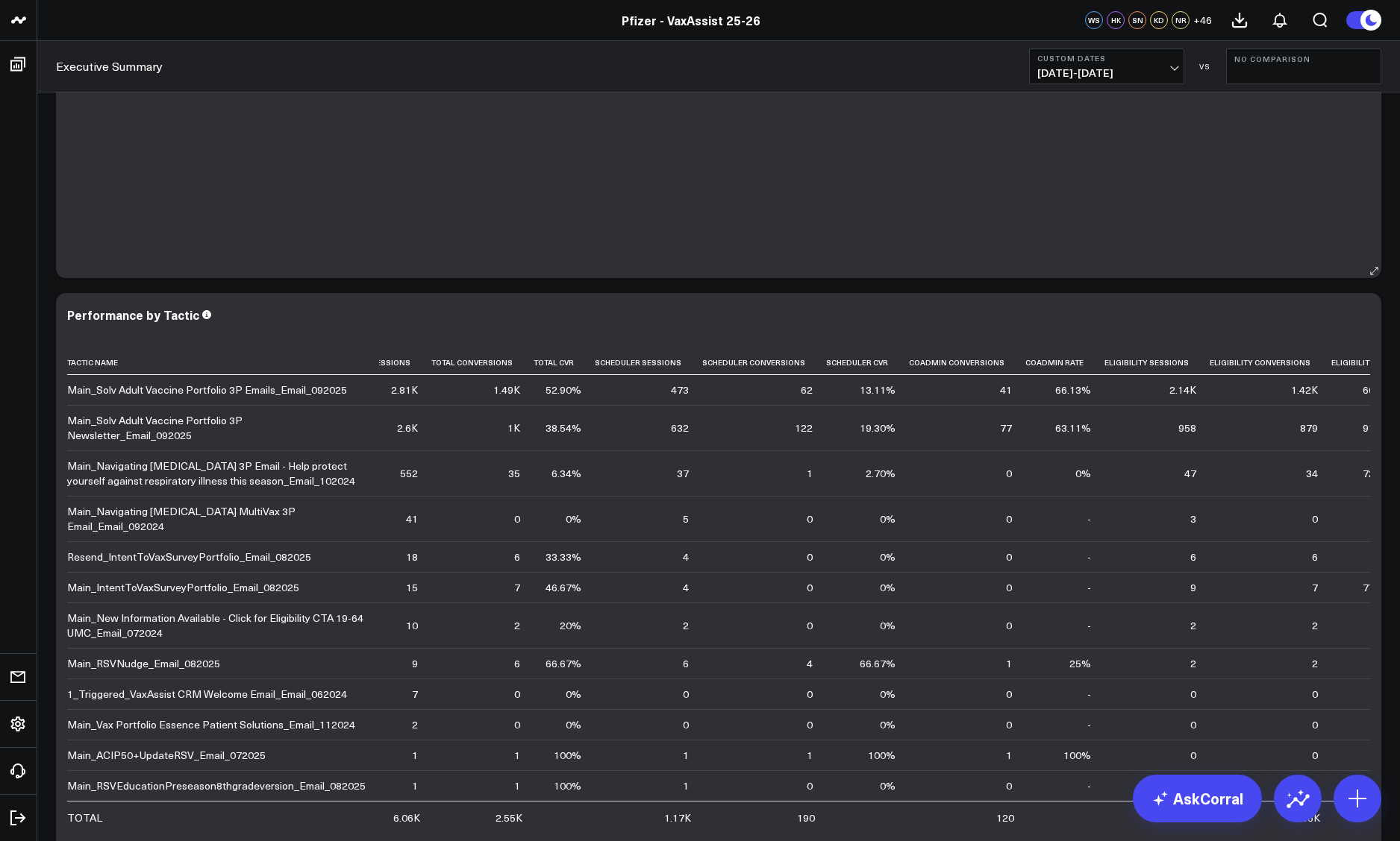
scroll to position [3634, 0]
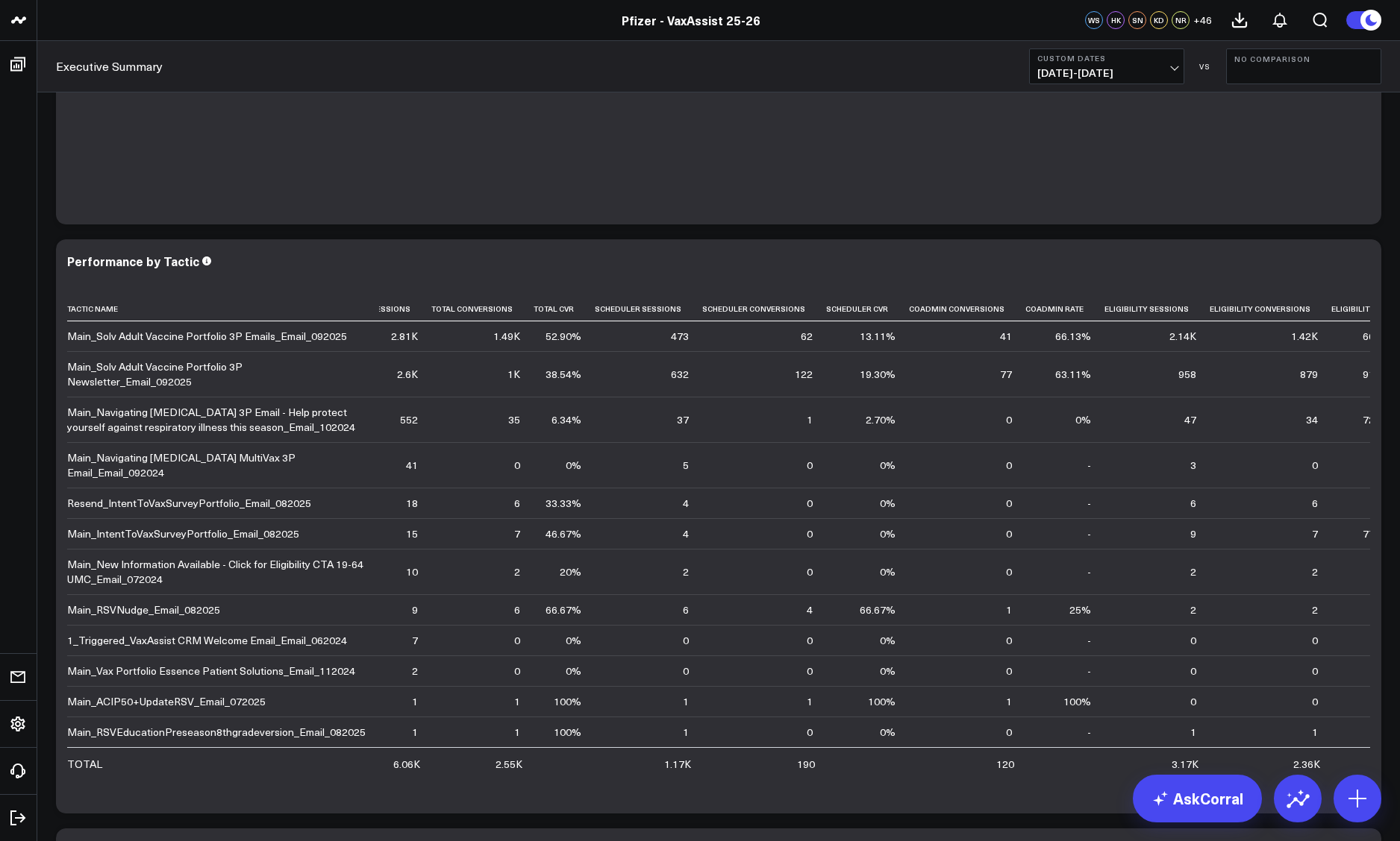
click at [186, 8] on header "Pfizer - z VaxAssist Pfizer - VaxAssist 25-26 Pfizer - VaxAssist 25-26 WS HK SN…" at bounding box center [700, 20] width 1400 height 41
click at [277, 46] on div "Executive Summary Custom Dates [DATE] - [DATE] VS No Comparison" at bounding box center [719, 67] width 1362 height 51
click at [953, 75] on div "Executive Summary Custom Dates [DATE] - [DATE] VS No Comparison" at bounding box center [719, 67] width 1362 height 51
click at [953, 38] on header "Pfizer - z VaxAssist Pfizer - VaxAssist 25-26 Pfizer - VaxAssist 25-26 WS HK SN…" at bounding box center [700, 20] width 1400 height 41
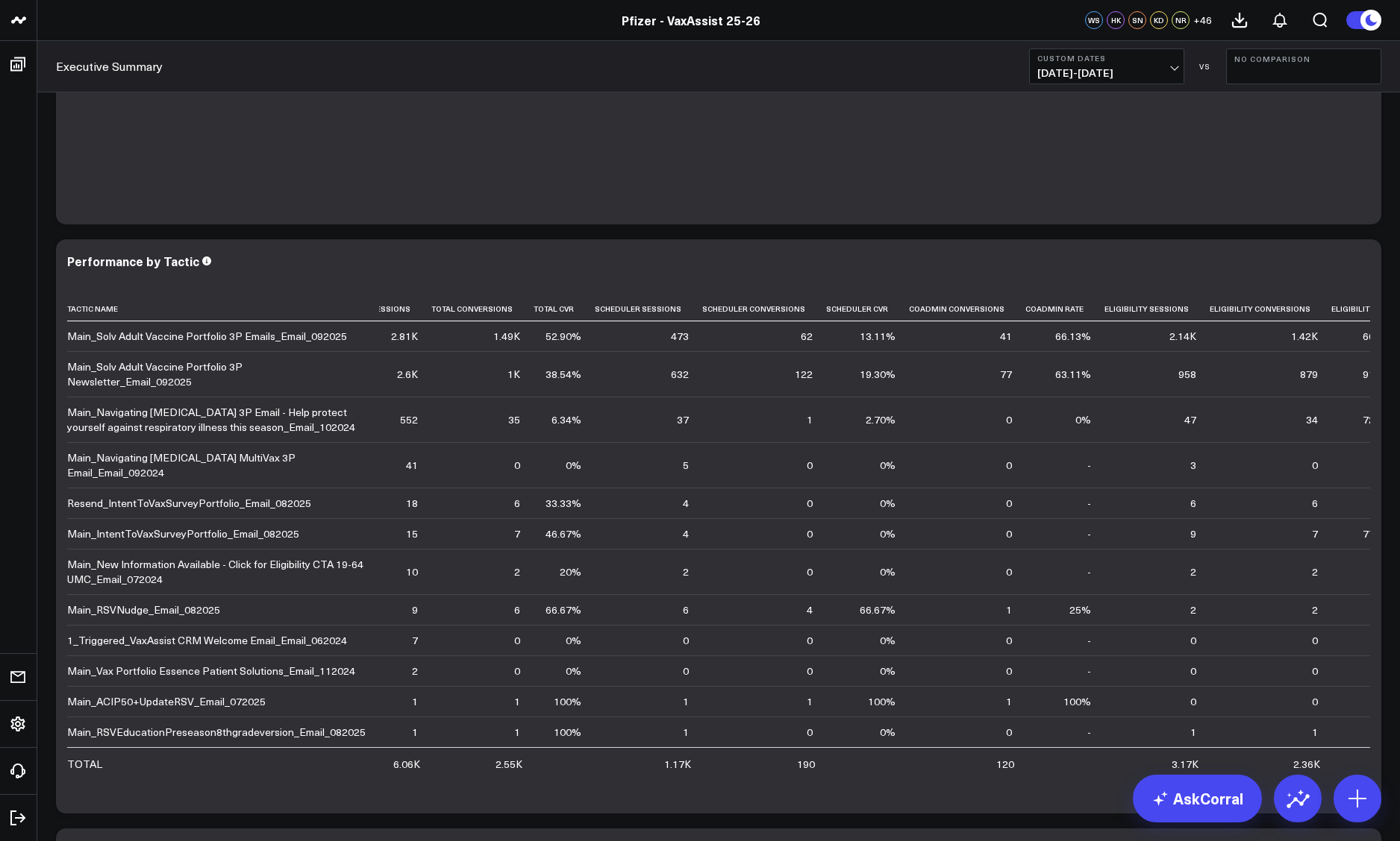
click at [953, 56] on div "Executive Summary Custom Dates [DATE] - [DATE] VS No Comparison" at bounding box center [719, 67] width 1362 height 51
click at [888, 304] on icon at bounding box center [894, 309] width 12 height 9
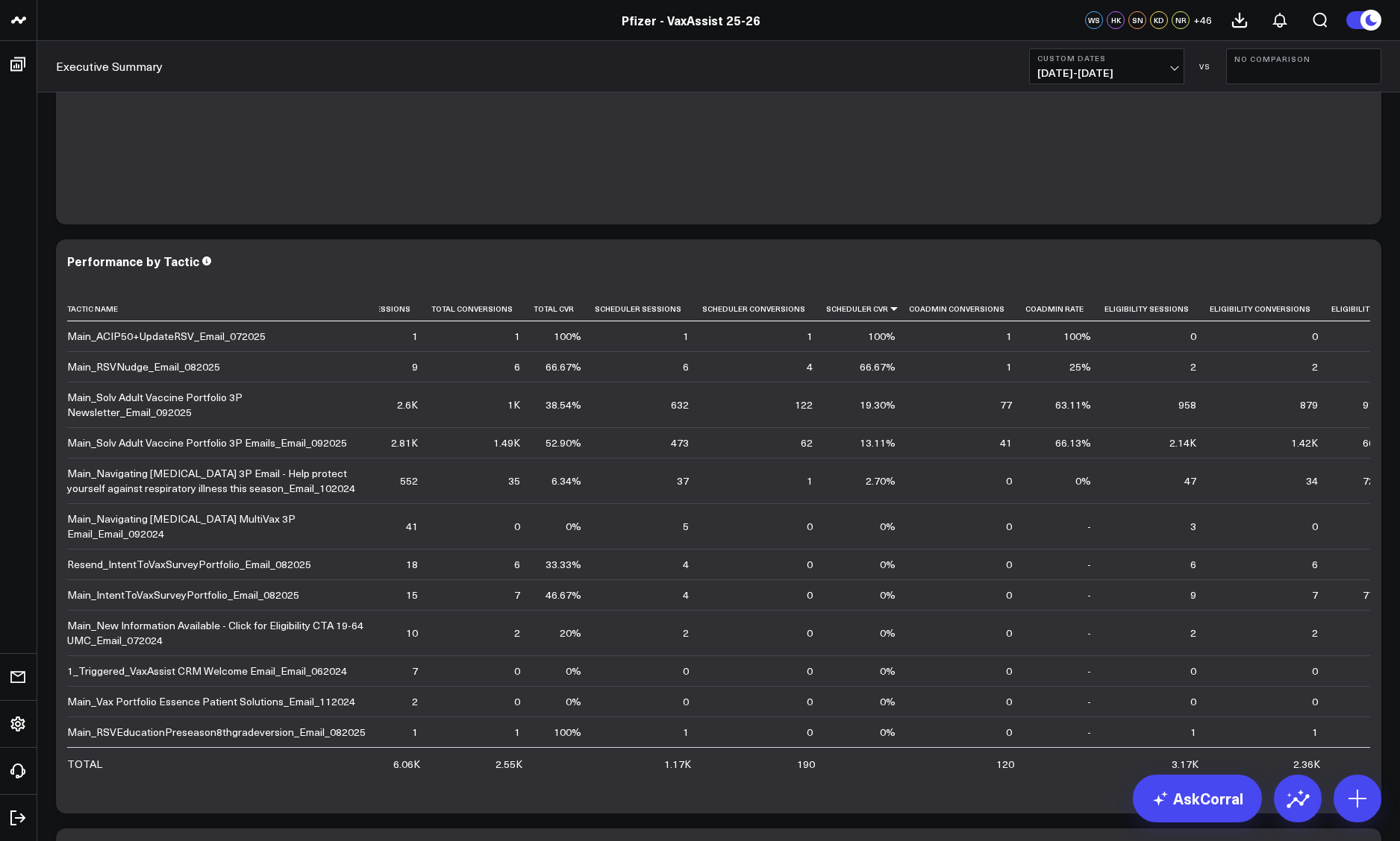
click at [189, 55] on div "Executive Summary Custom Dates [DATE] - [DATE] VS No Comparison" at bounding box center [719, 67] width 1362 height 51
